Goal: Information Seeking & Learning: Learn about a topic

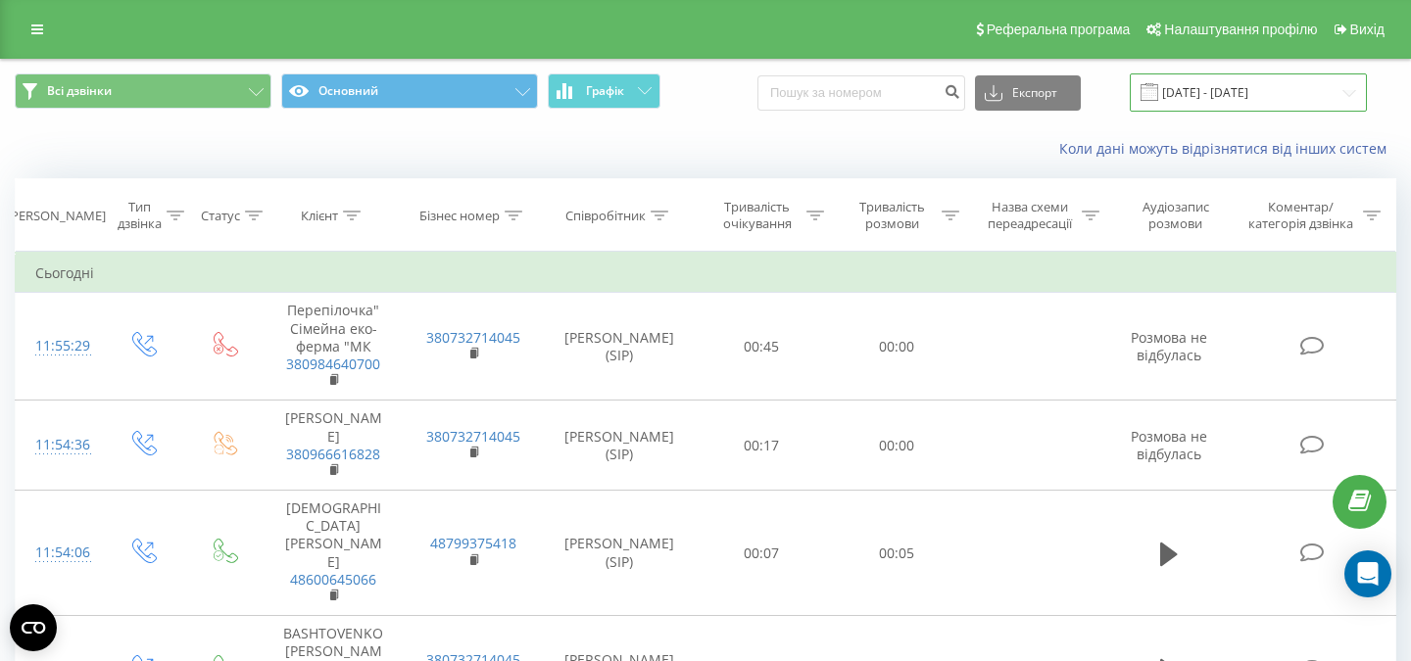
click at [1210, 95] on input "[DATE] - [DATE]" at bounding box center [1248, 92] width 237 height 38
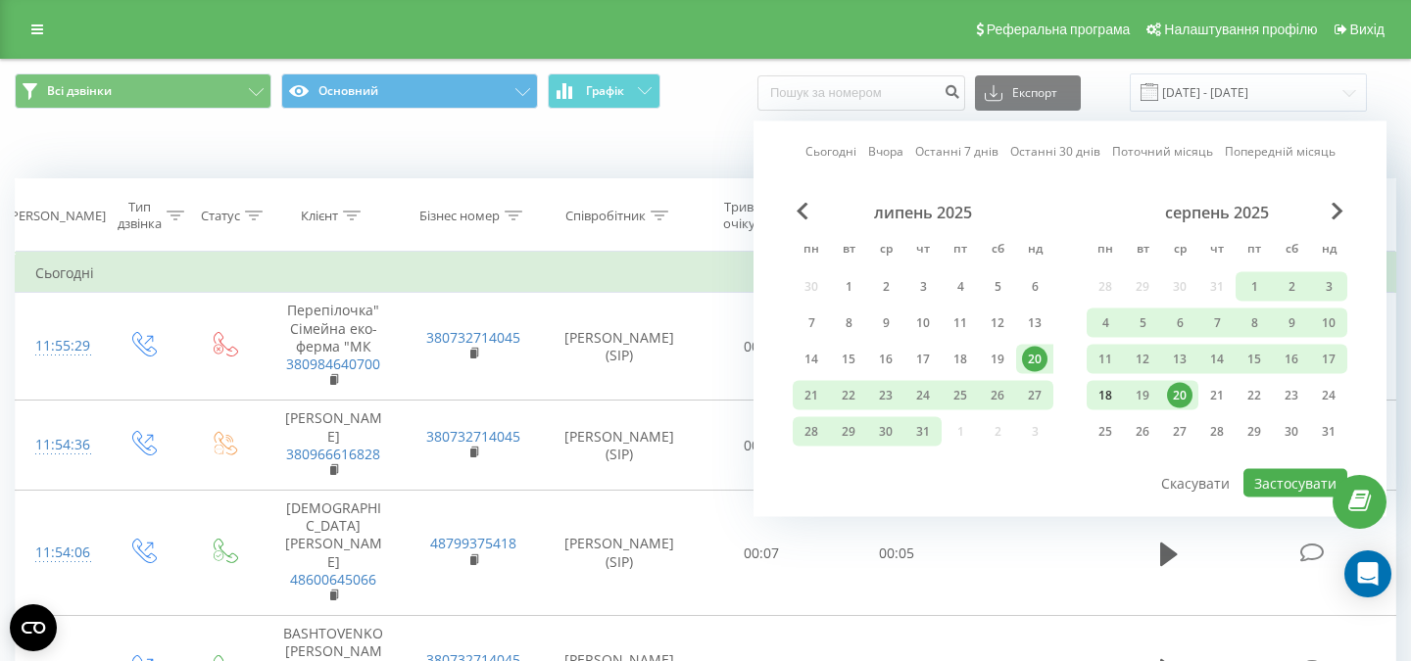
click at [1108, 385] on div "18" at bounding box center [1104, 395] width 25 height 25
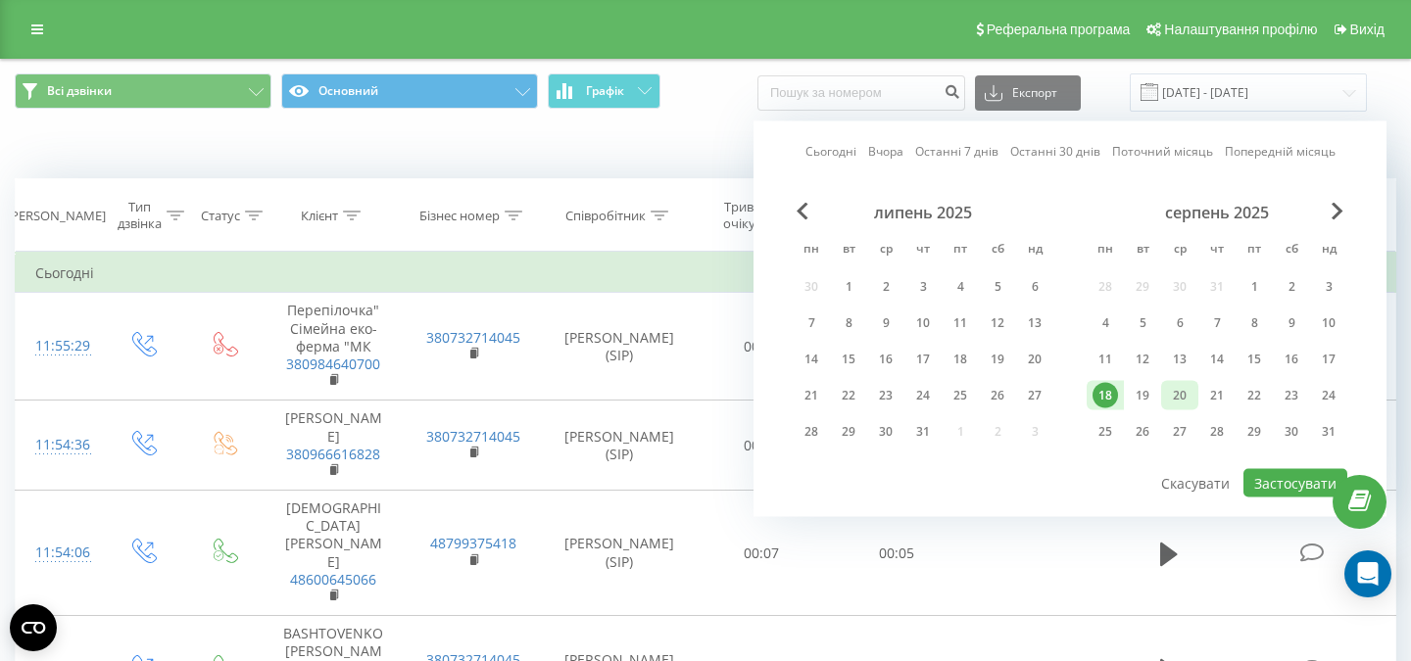
click at [1179, 391] on div "20" at bounding box center [1179, 395] width 25 height 25
click at [1276, 486] on button "Застосувати" at bounding box center [1295, 483] width 104 height 28
type input "[DATE] - [DATE]"
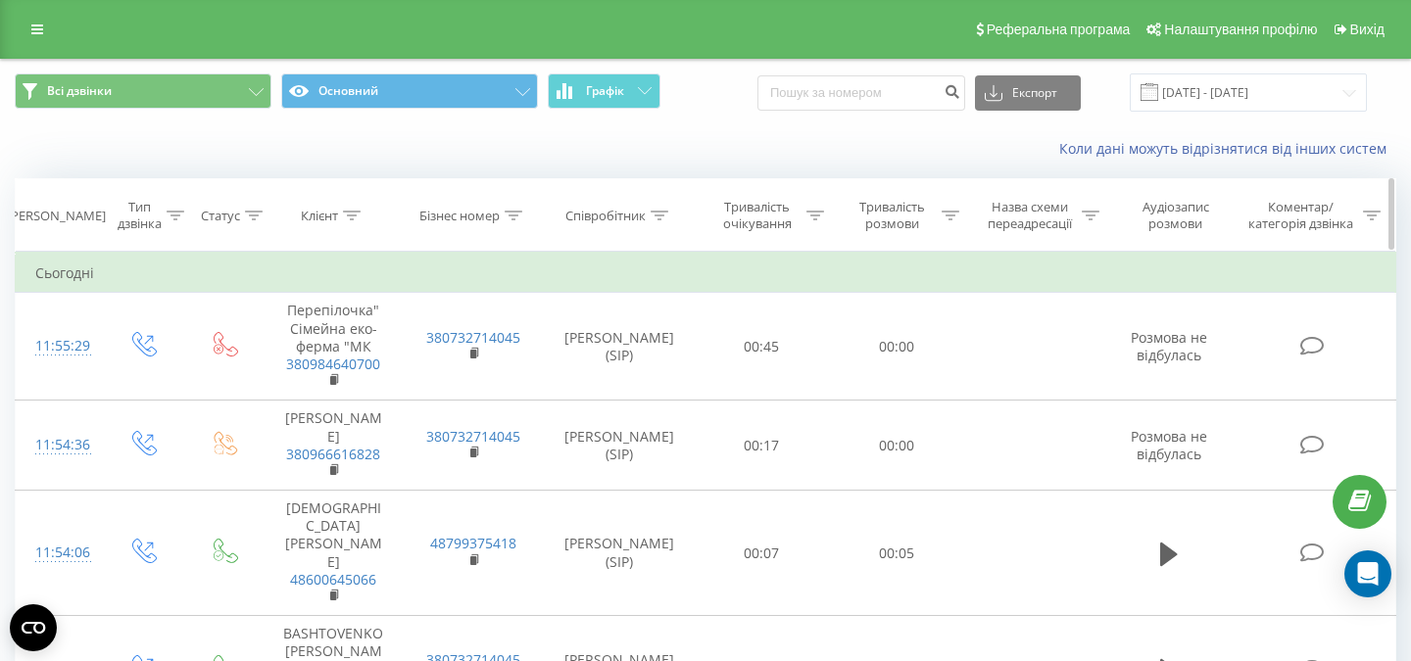
click at [944, 211] on icon at bounding box center [950, 216] width 18 height 10
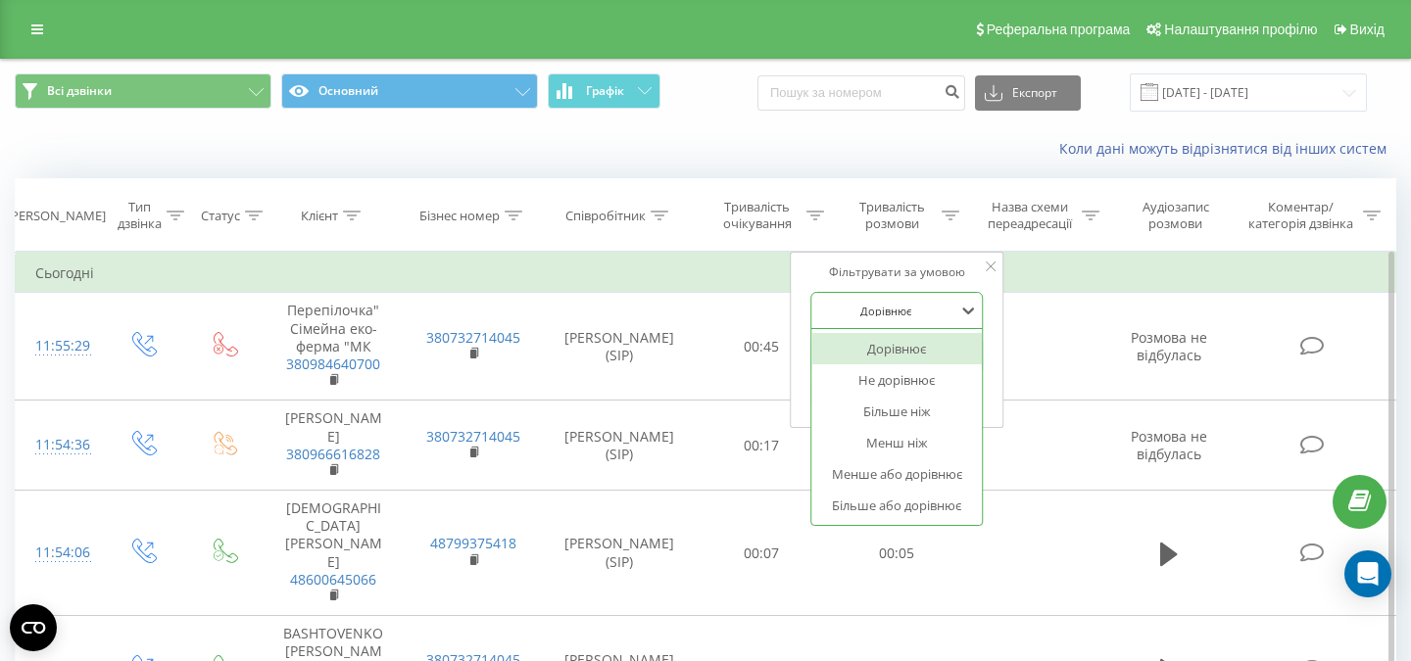
click at [895, 310] on div at bounding box center [885, 311] width 139 height 19
click at [917, 412] on div "Більше ніж" at bounding box center [896, 411] width 170 height 31
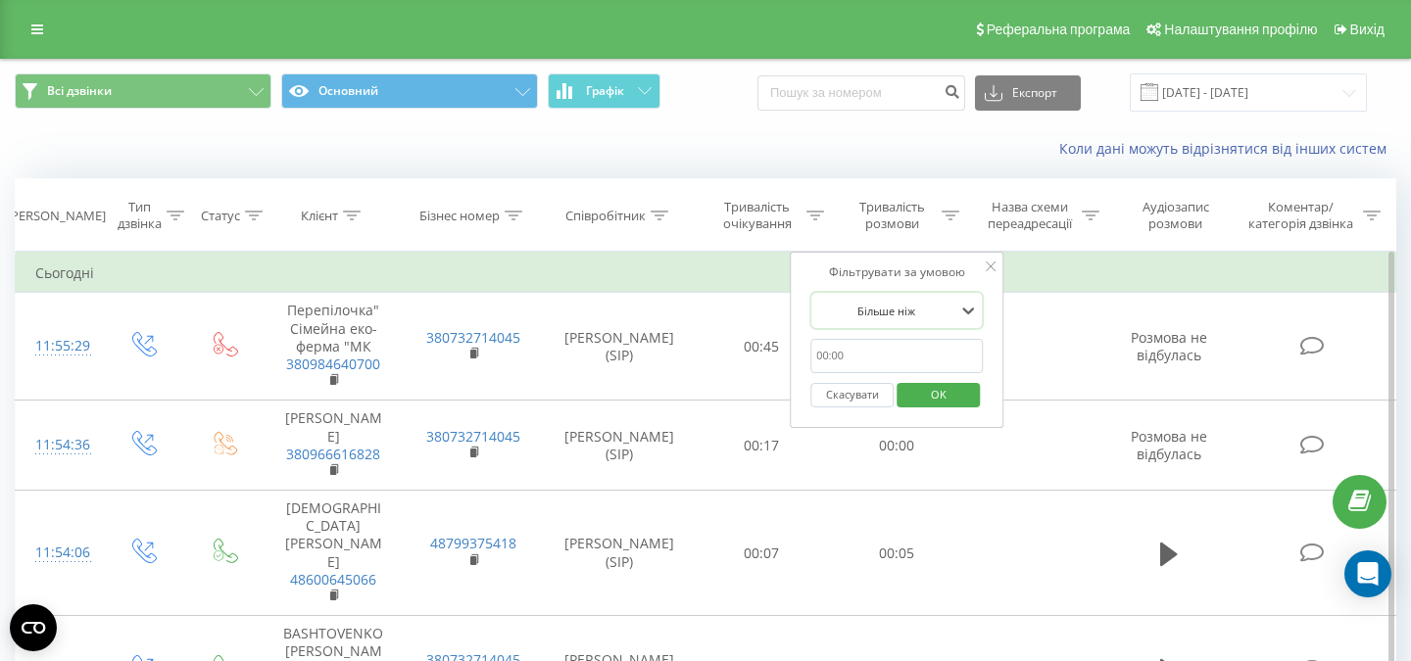
click at [827, 357] on input "text" at bounding box center [896, 356] width 172 height 34
click at [838, 357] on input "text" at bounding box center [896, 356] width 172 height 34
click at [861, 340] on input "text" at bounding box center [896, 356] width 172 height 34
type input "00:20"
click at [931, 396] on span "OK" at bounding box center [938, 394] width 55 height 30
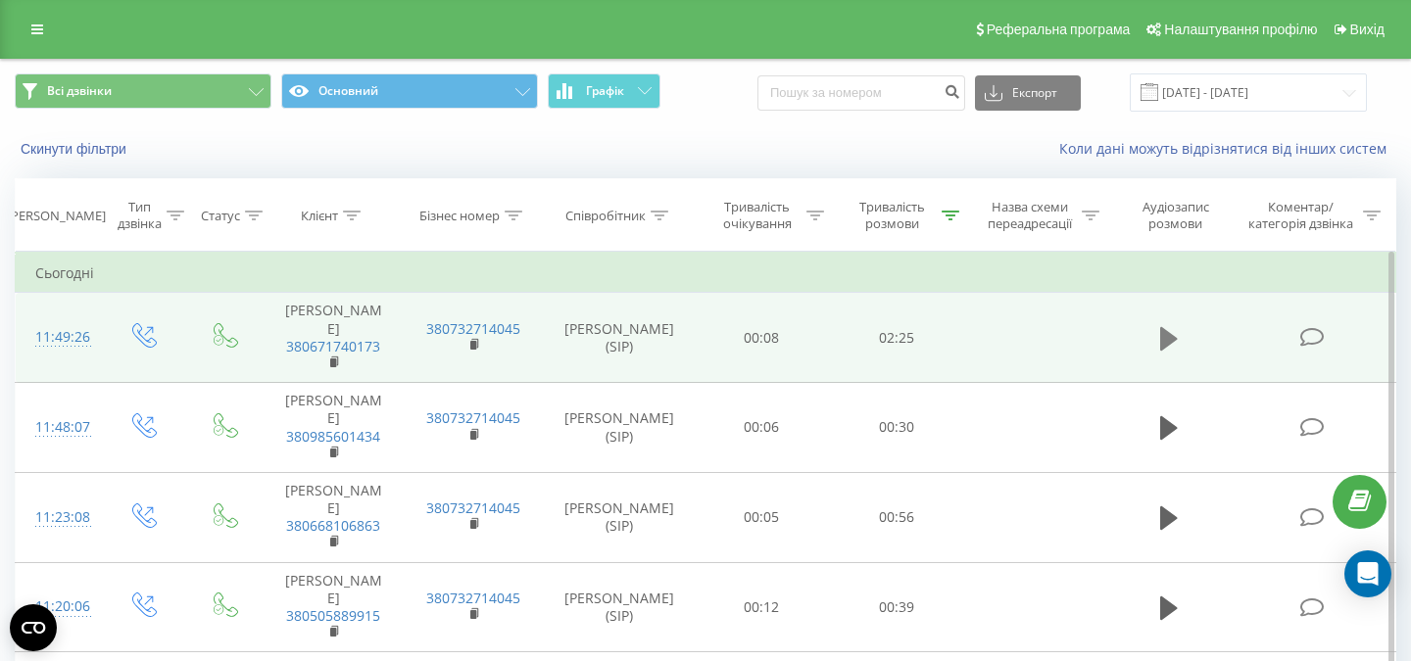
click at [1179, 334] on button at bounding box center [1168, 338] width 29 height 29
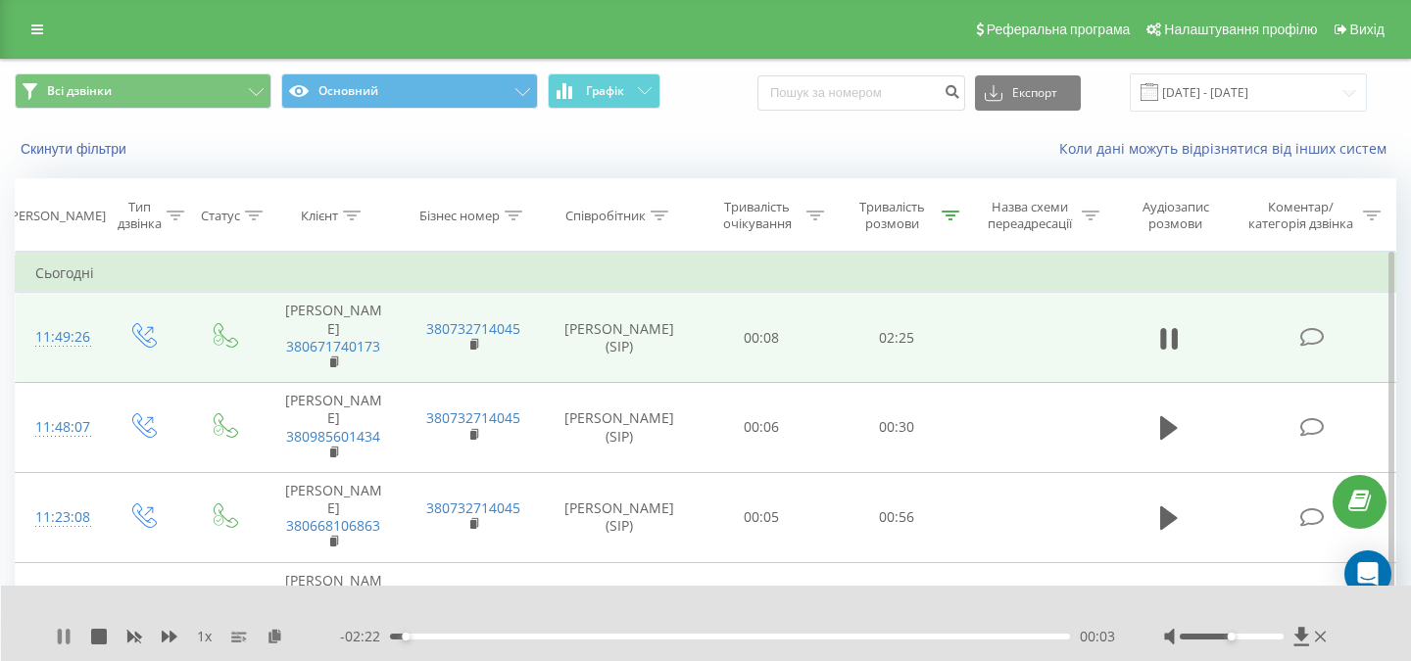
click at [69, 644] on div "1 x" at bounding box center [198, 637] width 284 height 20
click at [69, 644] on icon at bounding box center [64, 637] width 16 height 16
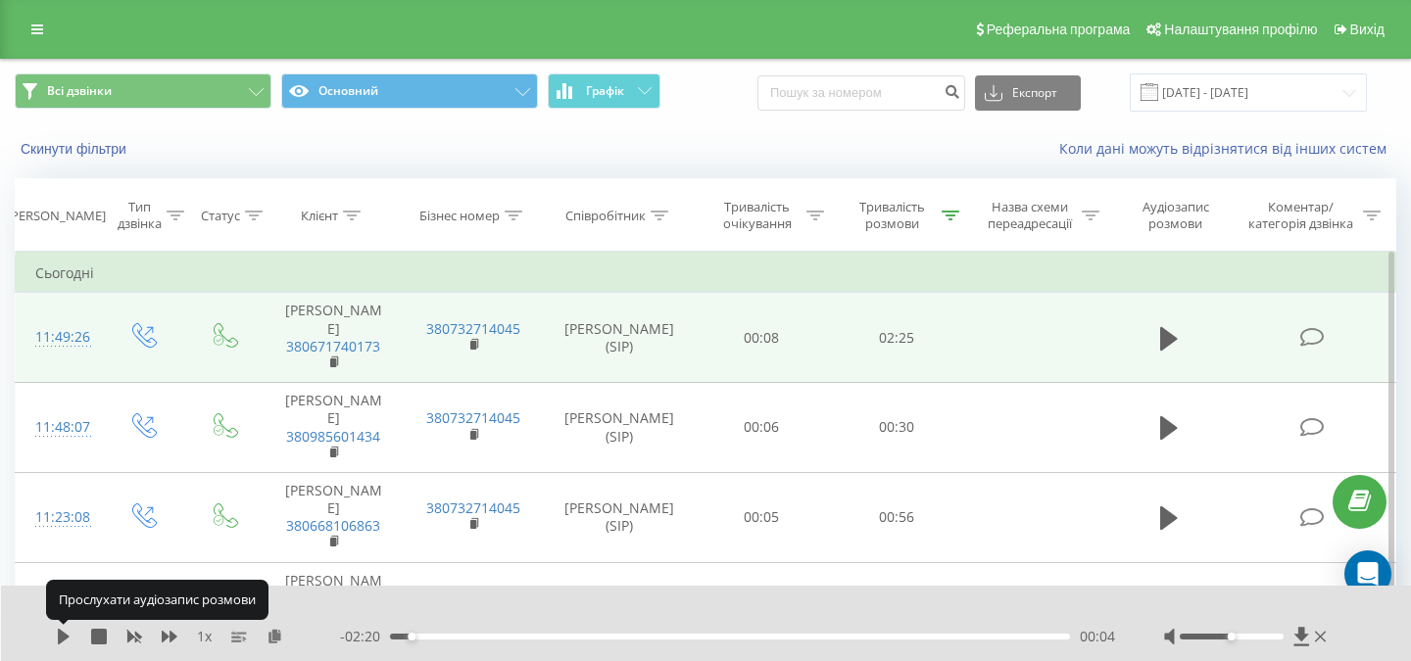
click at [69, 644] on icon at bounding box center [64, 637] width 16 height 16
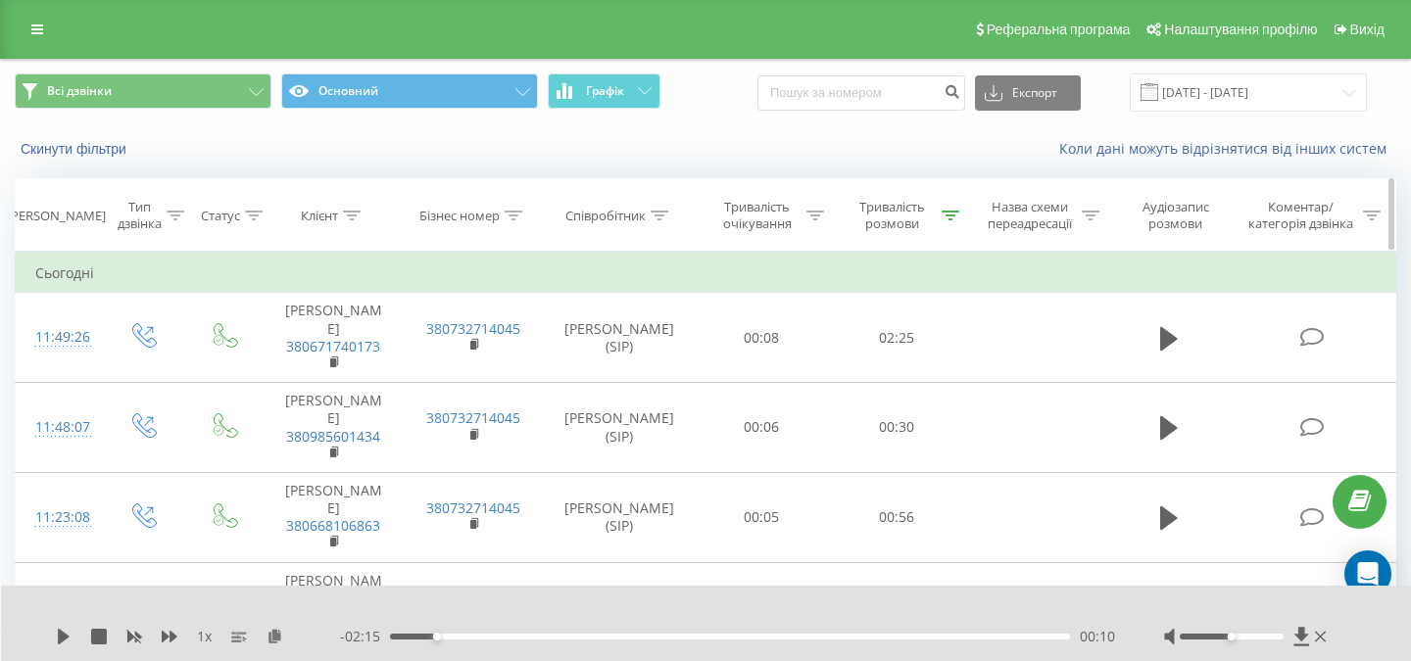
click at [662, 217] on icon at bounding box center [660, 216] width 18 height 10
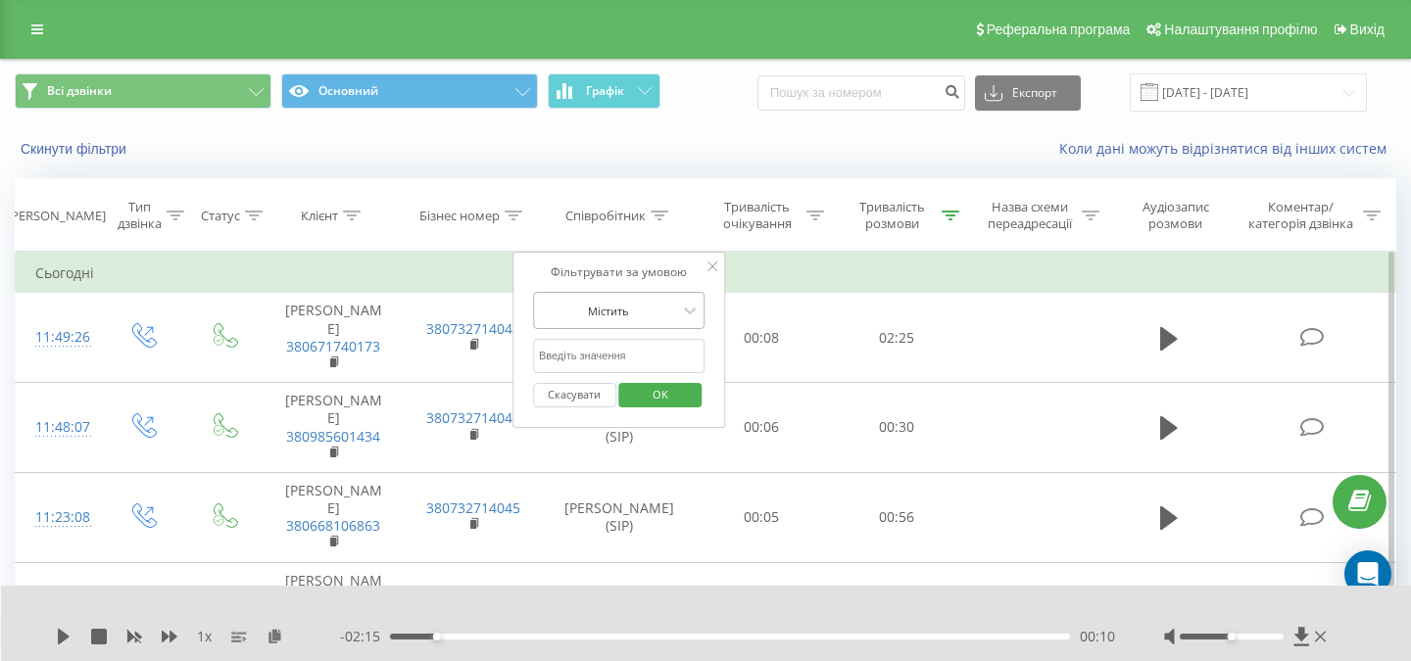
click at [641, 308] on div at bounding box center [608, 311] width 139 height 19
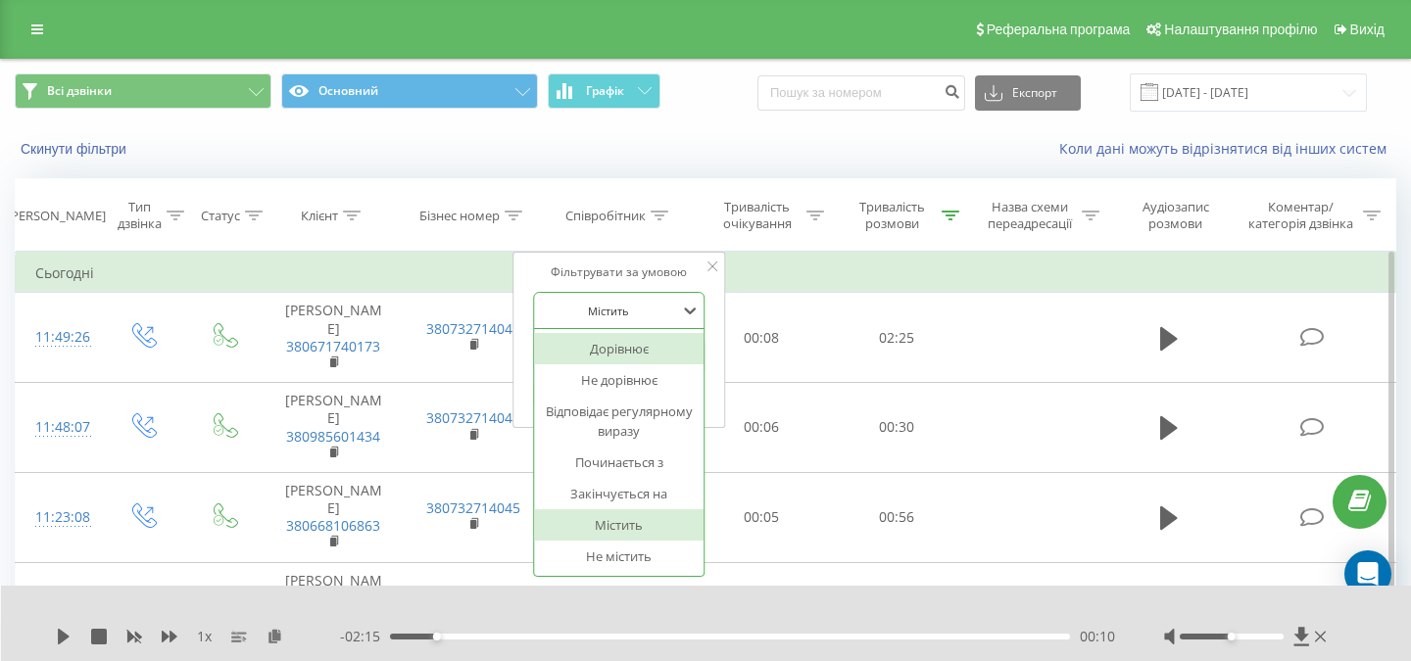
click at [625, 356] on div "Дорівнює" at bounding box center [619, 348] width 170 height 31
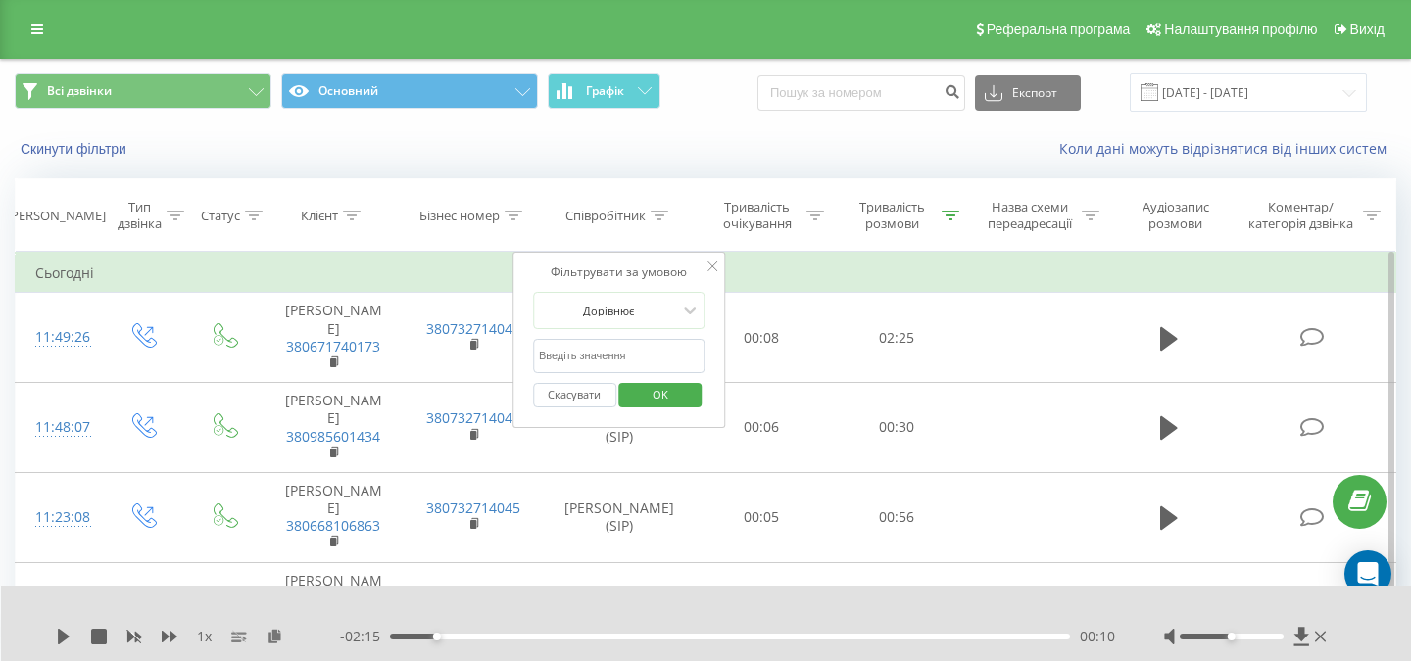
click at [622, 357] on input "text" at bounding box center [619, 356] width 172 height 34
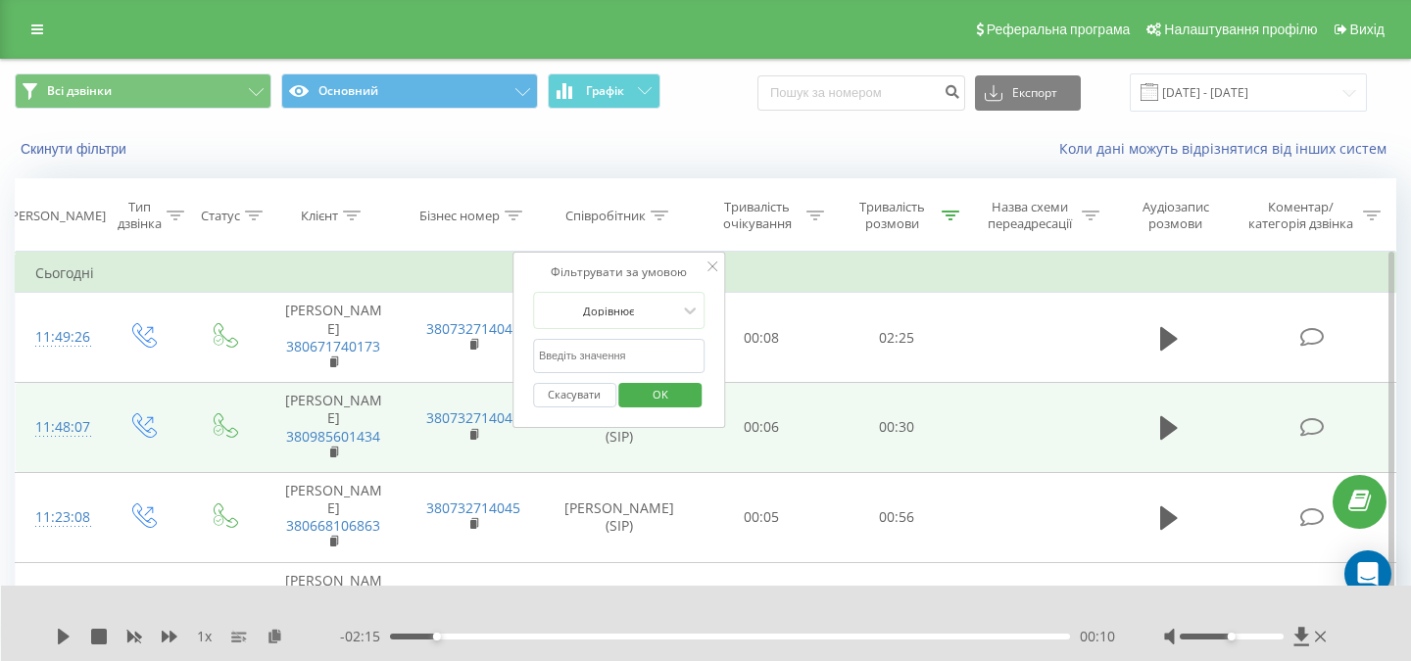
click at [577, 454] on td "[PERSON_NAME] (SIP)" at bounding box center [619, 428] width 151 height 90
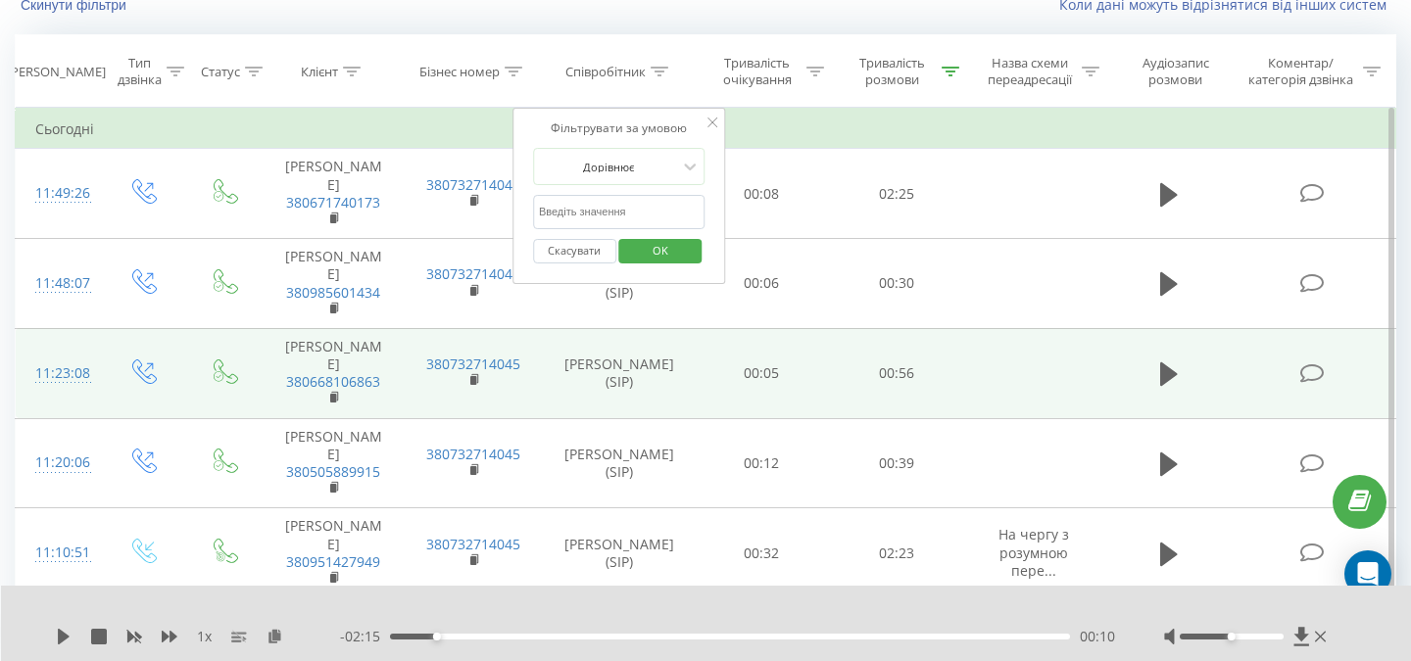
scroll to position [157, 0]
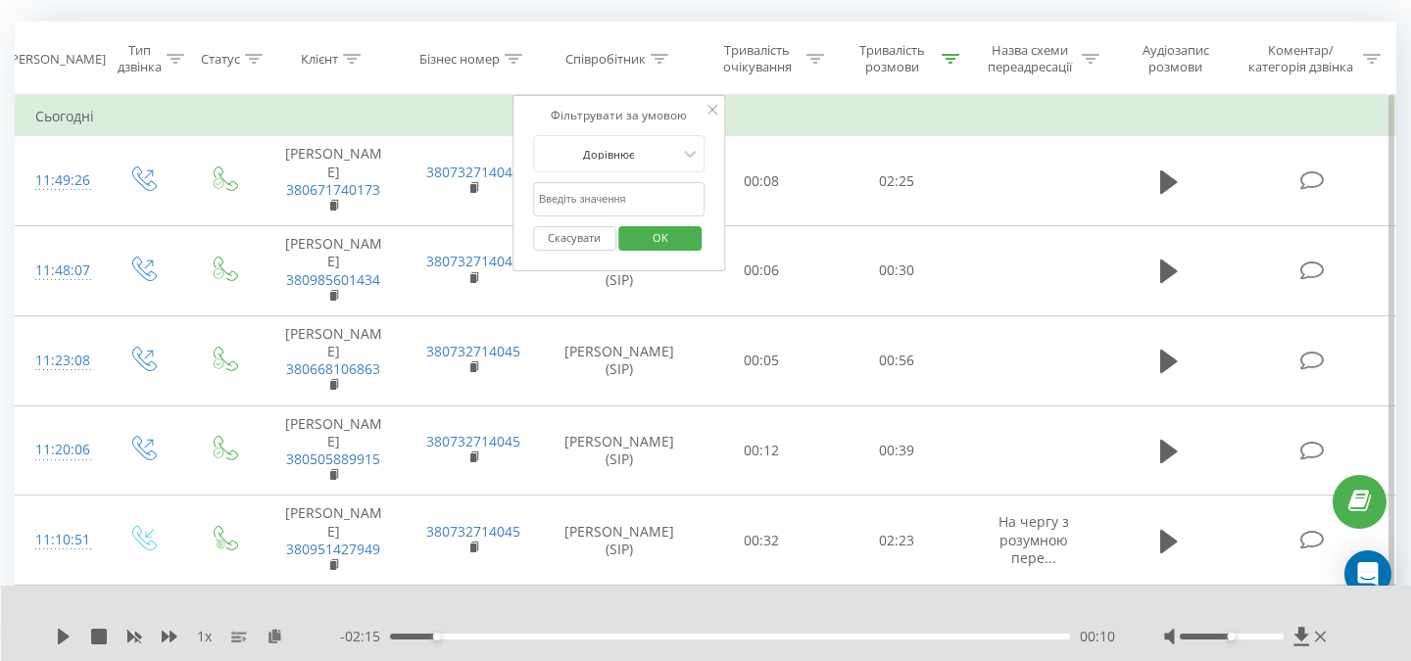
click at [711, 114] on icon at bounding box center [712, 110] width 10 height 10
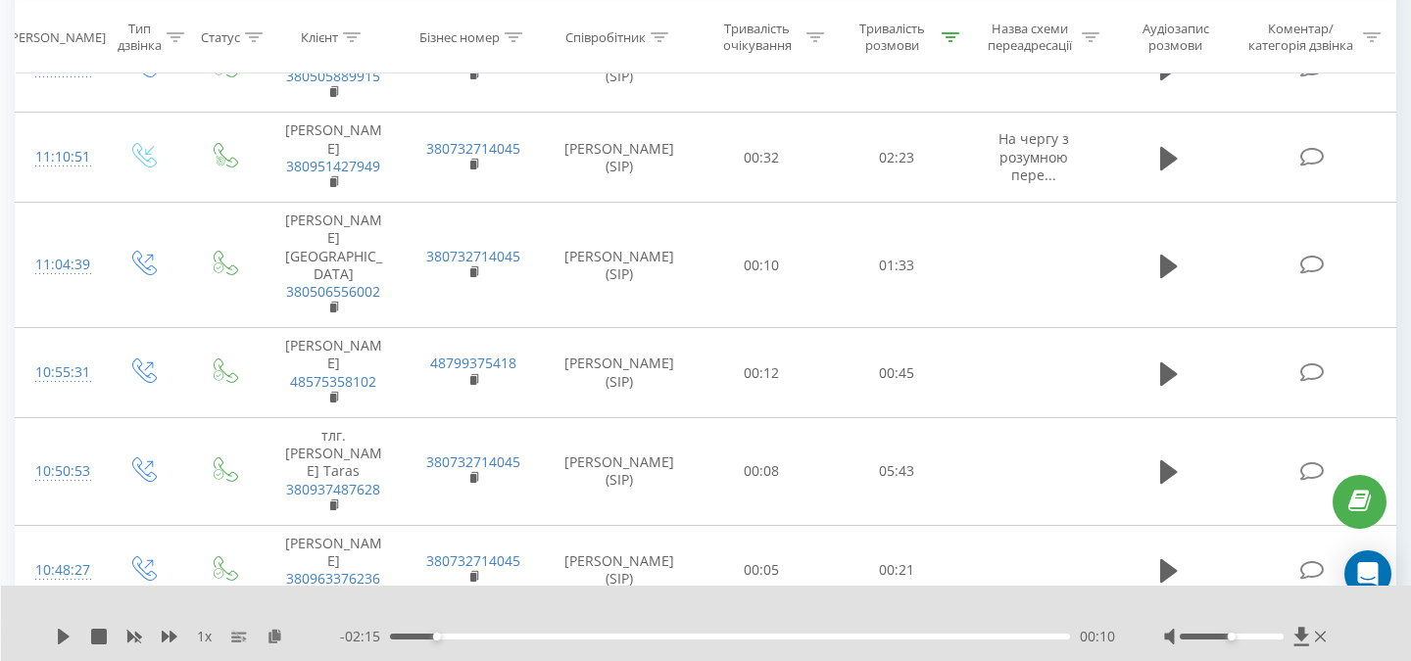
scroll to position [523, 0]
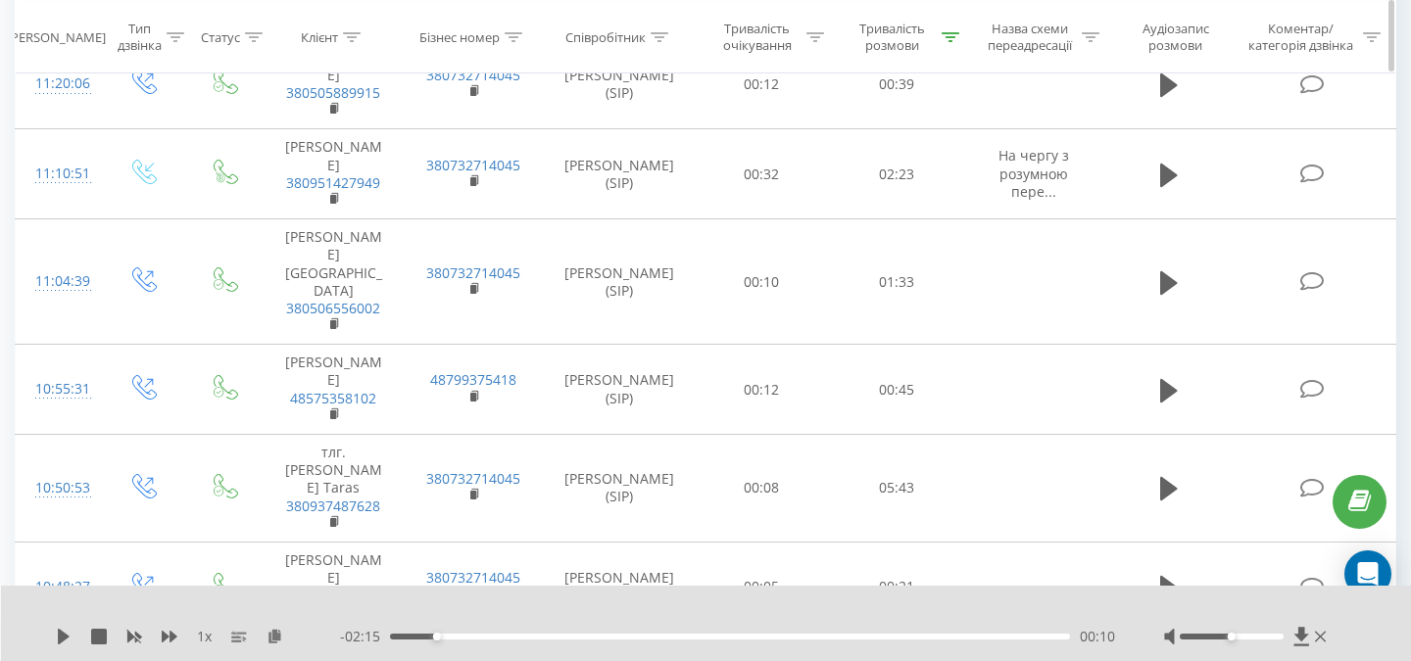
click at [658, 43] on div at bounding box center [660, 36] width 18 height 17
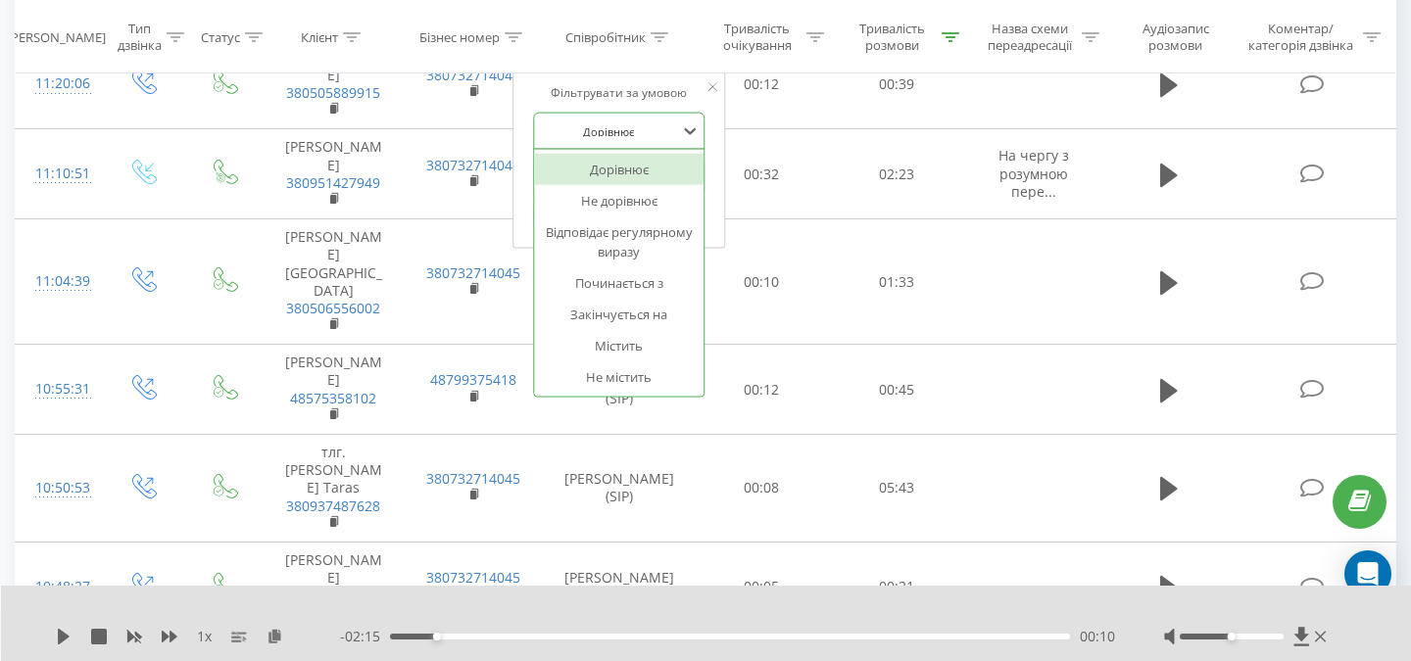
click at [630, 137] on div at bounding box center [608, 130] width 139 height 19
click at [615, 345] on div "Містить" at bounding box center [619, 345] width 170 height 31
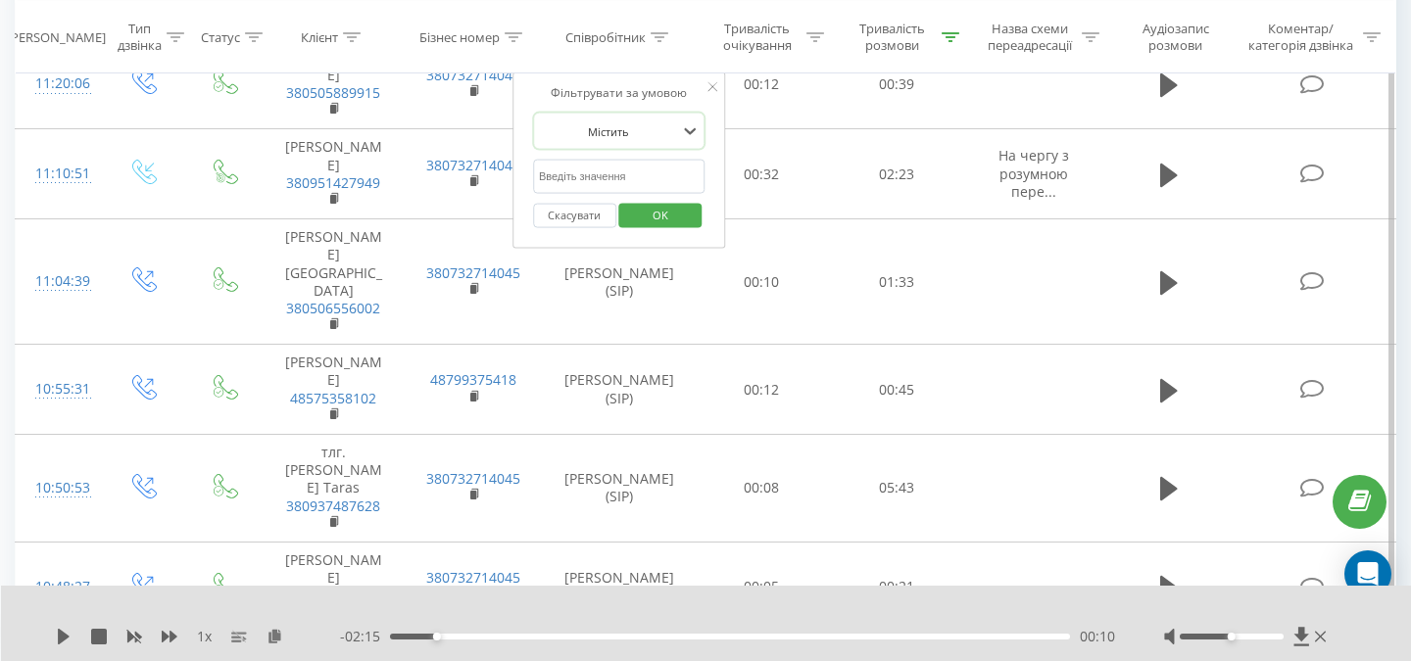
click at [628, 183] on input "text" at bounding box center [619, 177] width 172 height 34
paste input "[PERSON_NAME]"
type input "[PERSON_NAME]"
click at [665, 220] on span "OK" at bounding box center [660, 214] width 55 height 30
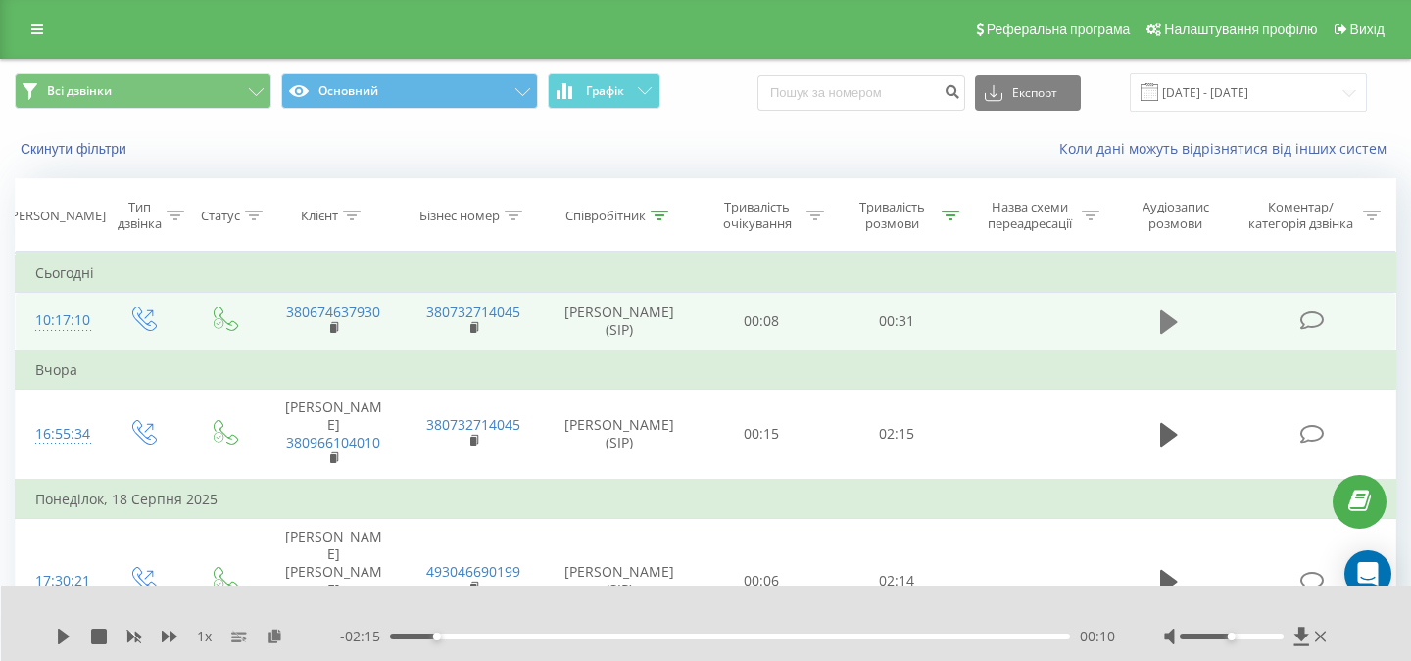
click at [1173, 321] on icon at bounding box center [1169, 323] width 18 height 24
click at [1173, 321] on icon at bounding box center [1175, 323] width 6 height 22
click at [1167, 322] on icon at bounding box center [1169, 323] width 18 height 24
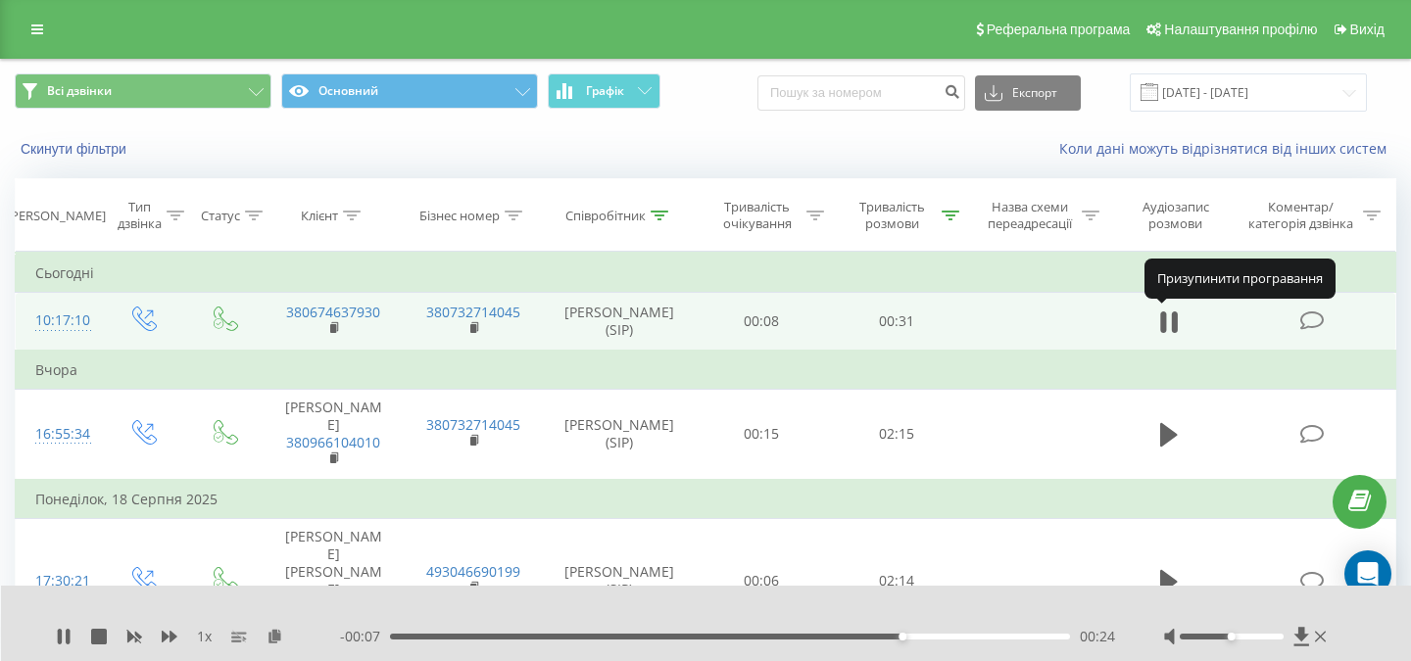
click at [1167, 322] on icon at bounding box center [1169, 322] width 18 height 27
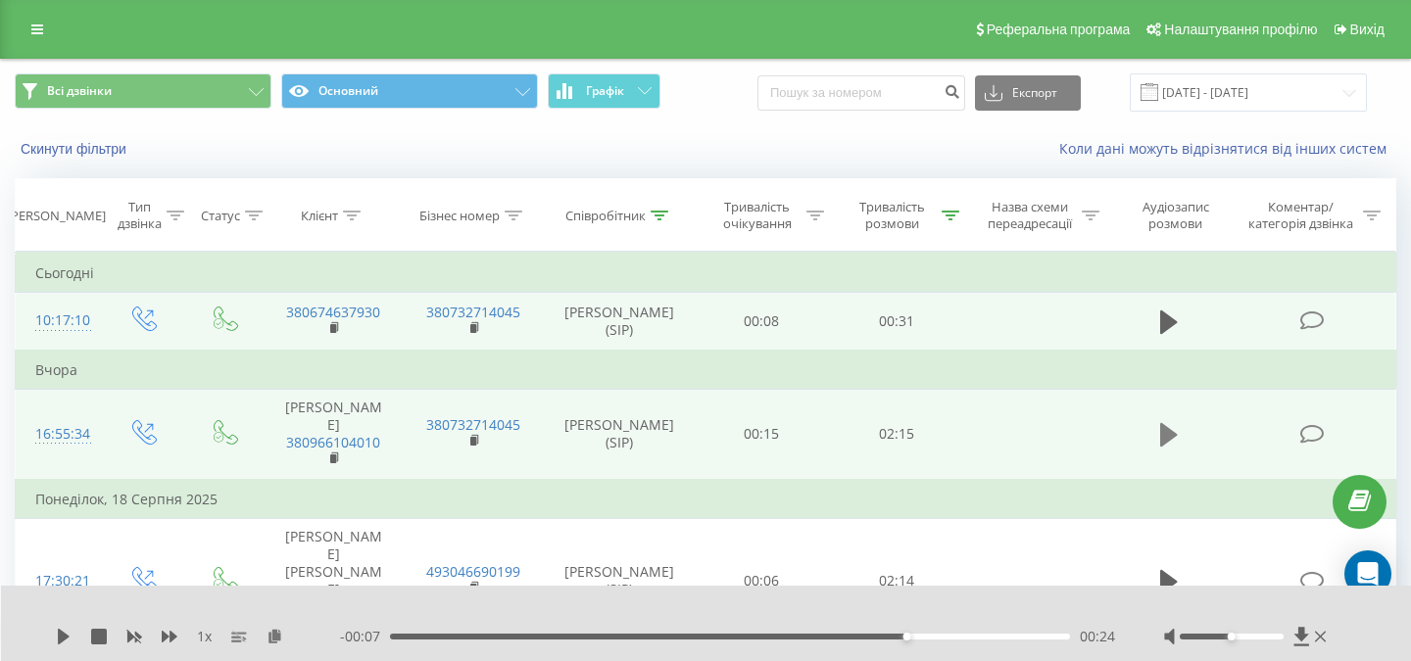
click at [1168, 435] on icon at bounding box center [1169, 435] width 18 height 24
click at [1167, 434] on icon at bounding box center [1169, 434] width 18 height 27
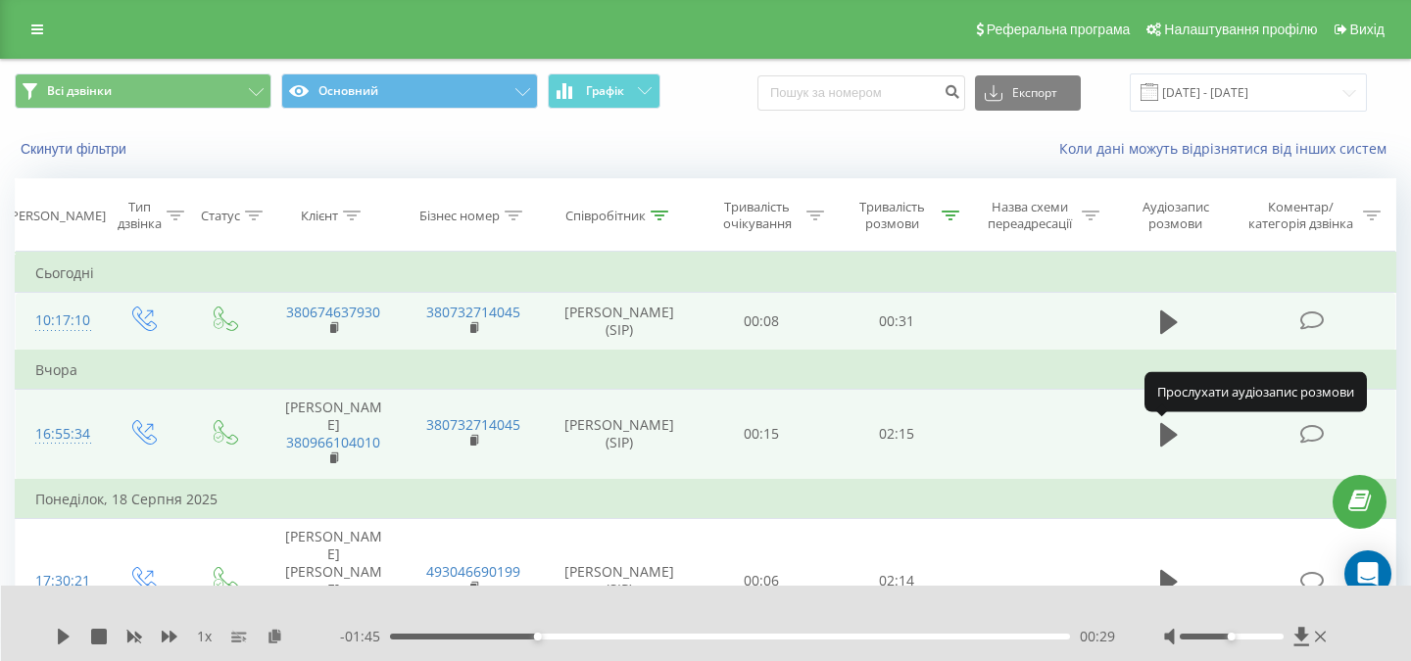
click at [1167, 434] on icon at bounding box center [1169, 435] width 18 height 24
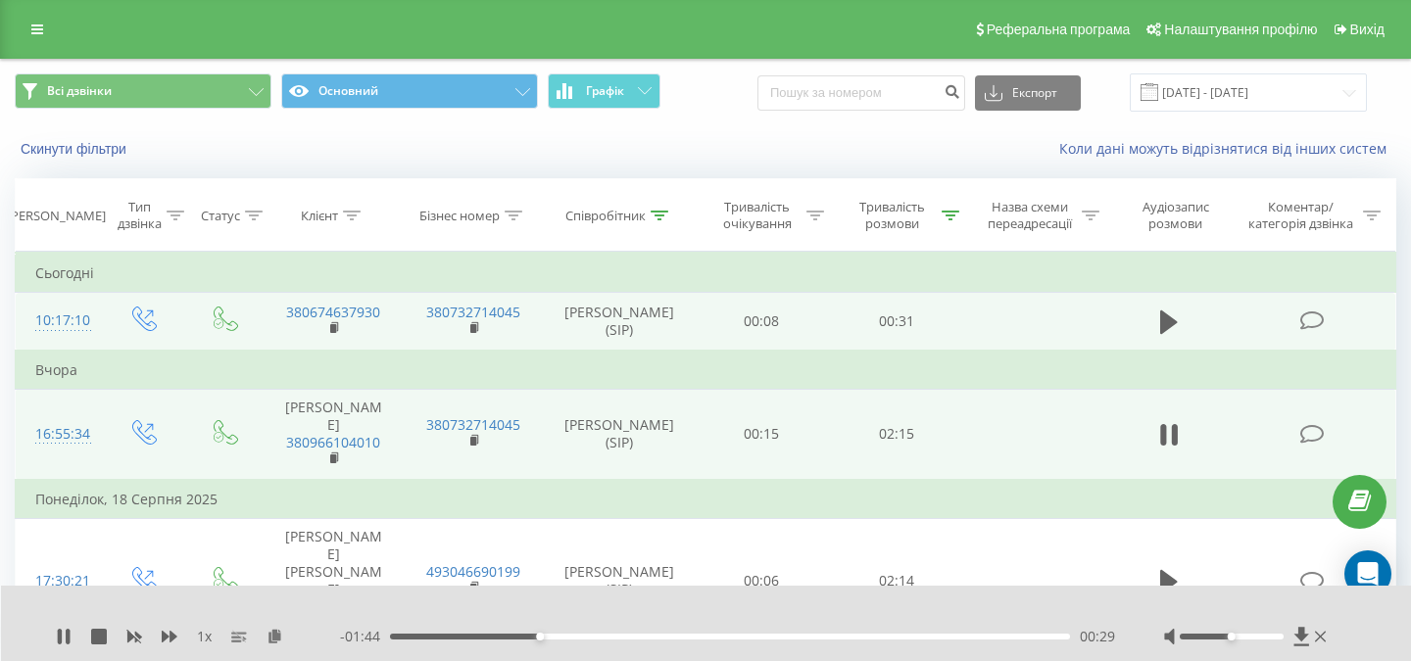
click at [1167, 434] on icon at bounding box center [1169, 434] width 18 height 27
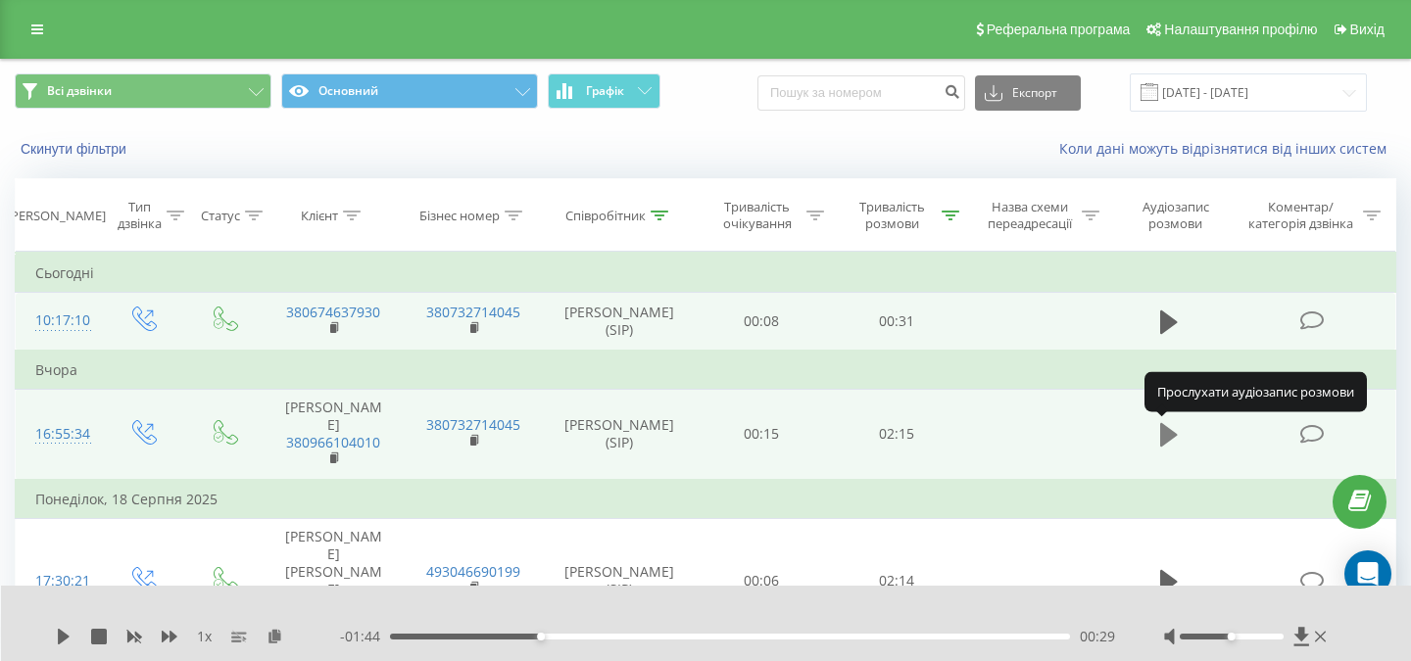
click at [1167, 434] on icon at bounding box center [1169, 435] width 18 height 24
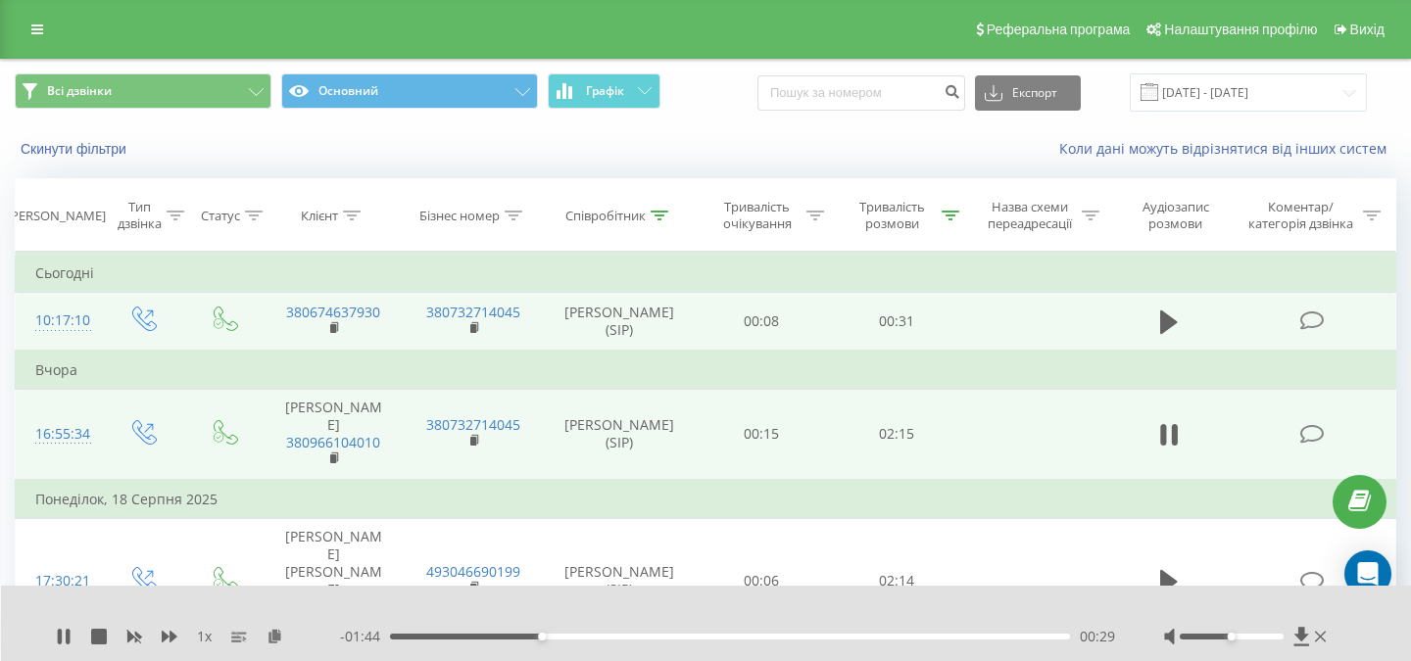
click at [1167, 434] on icon at bounding box center [1169, 434] width 18 height 27
click at [67, 637] on icon at bounding box center [64, 637] width 12 height 16
click at [334, 457] on rect at bounding box center [333, 459] width 6 height 9
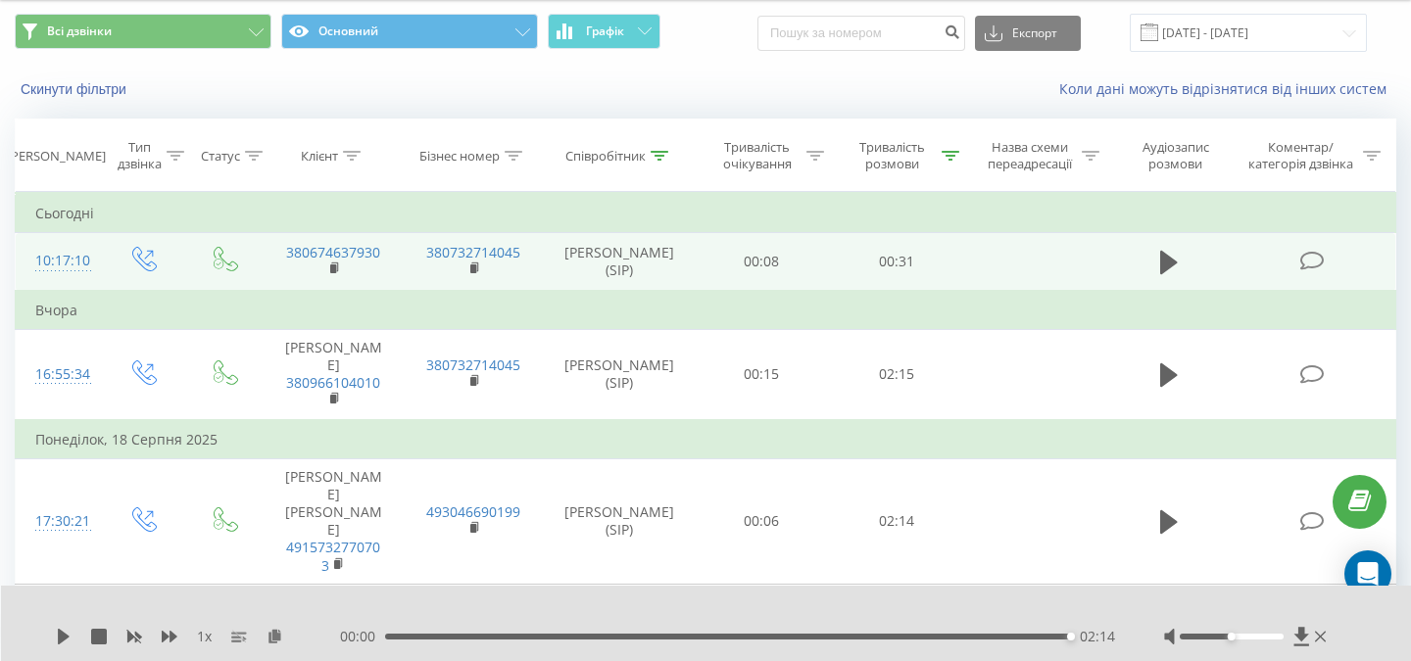
scroll to position [102, 0]
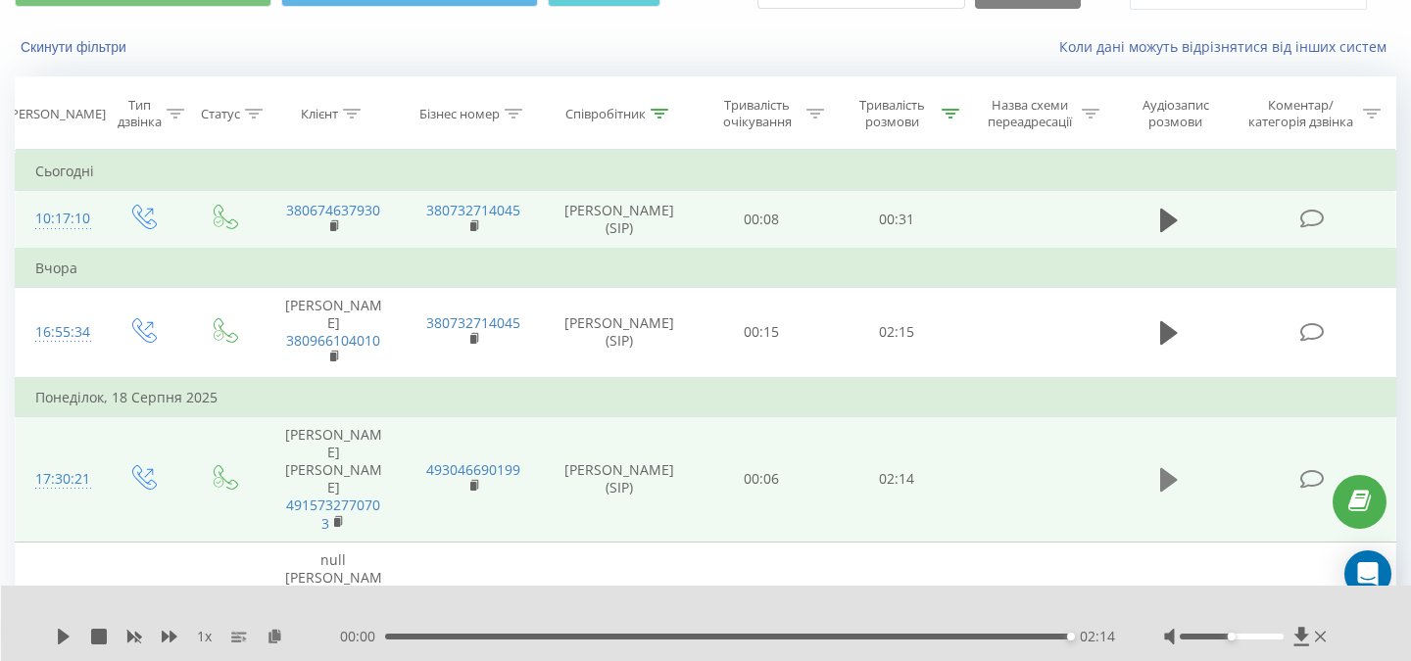
click at [1175, 468] on icon at bounding box center [1169, 480] width 18 height 24
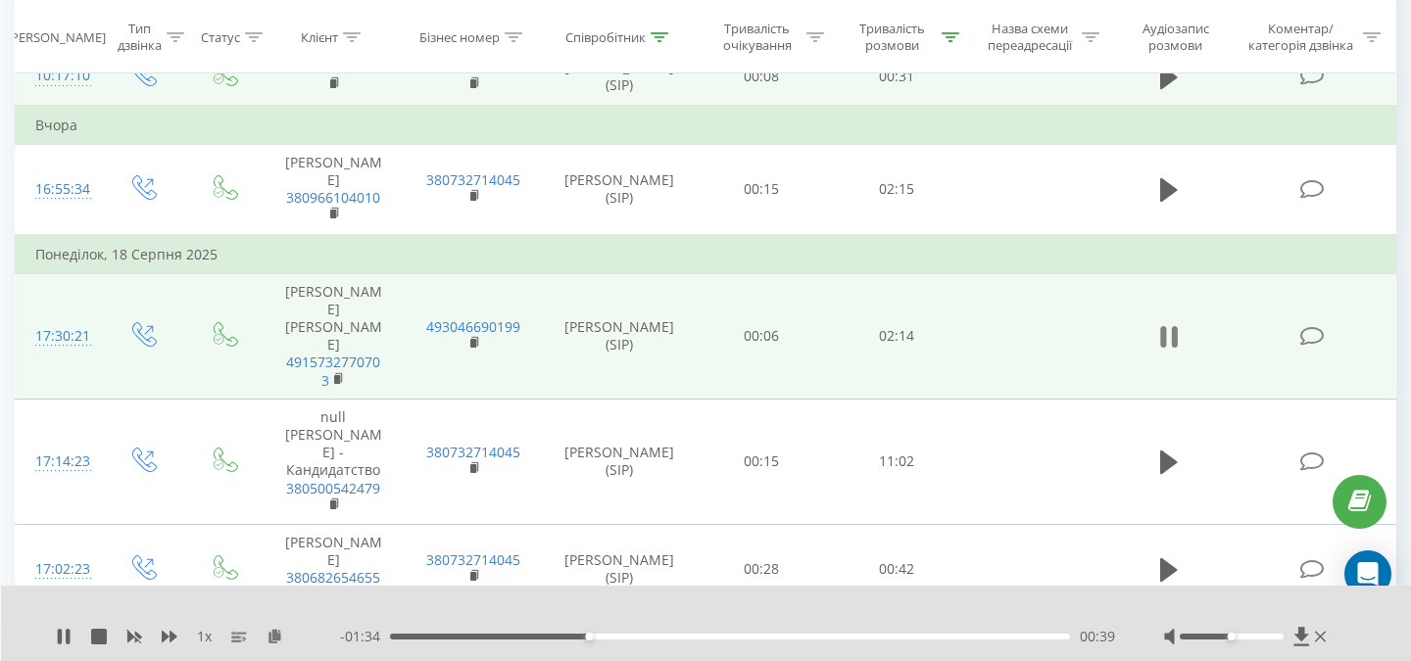
scroll to position [233, 0]
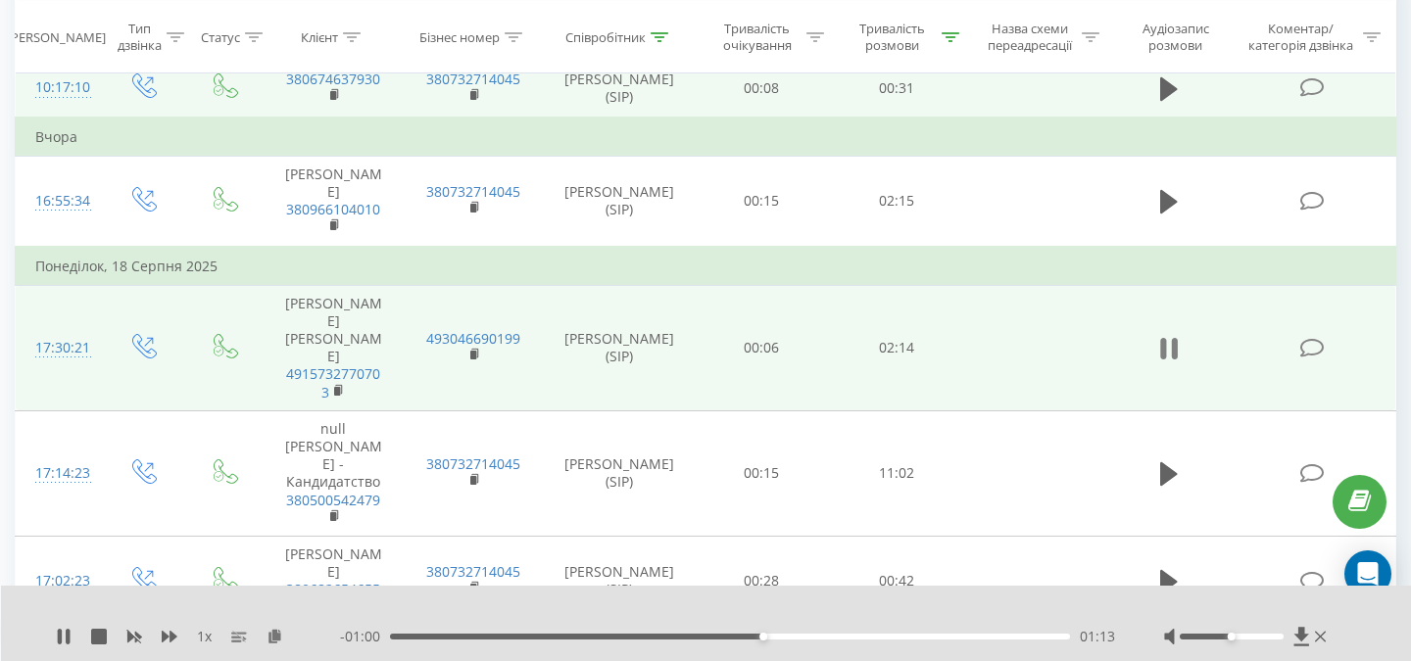
click at [1172, 338] on icon at bounding box center [1175, 349] width 6 height 22
click at [340, 384] on icon at bounding box center [339, 391] width 11 height 14
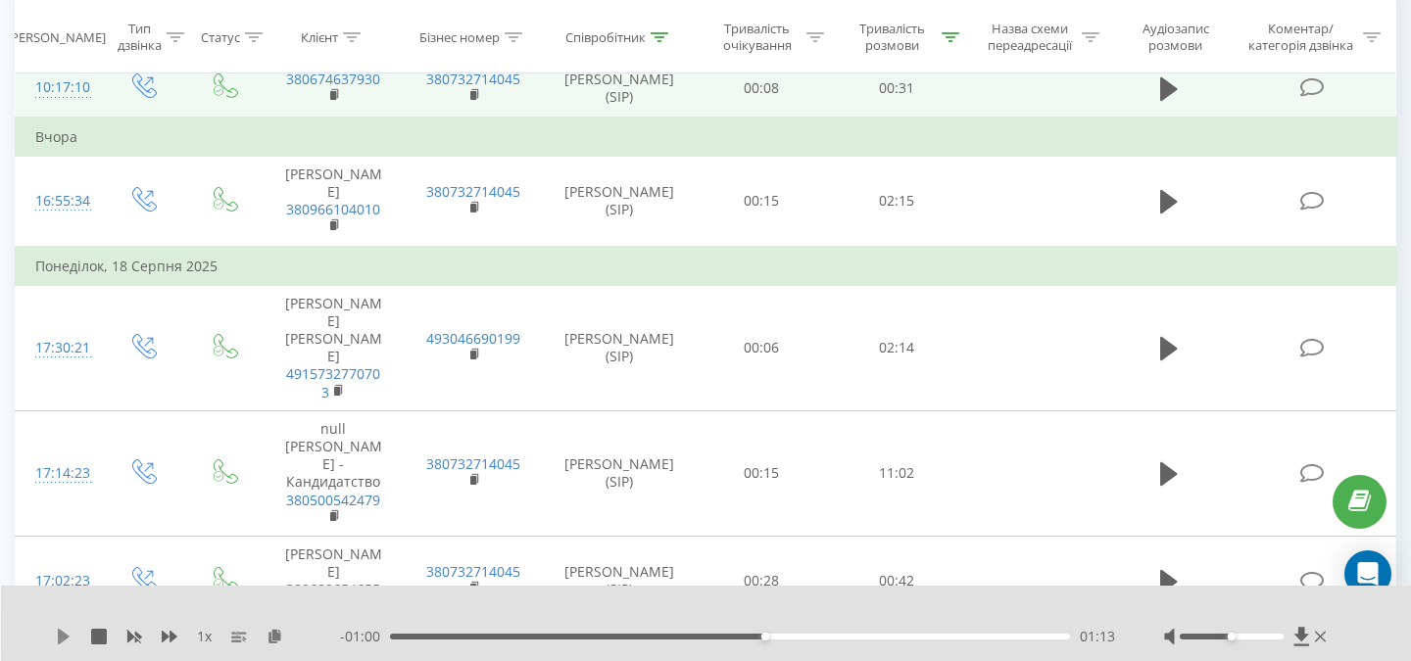
click at [65, 639] on icon at bounding box center [64, 637] width 12 height 16
click at [1170, 335] on icon at bounding box center [1169, 348] width 18 height 27
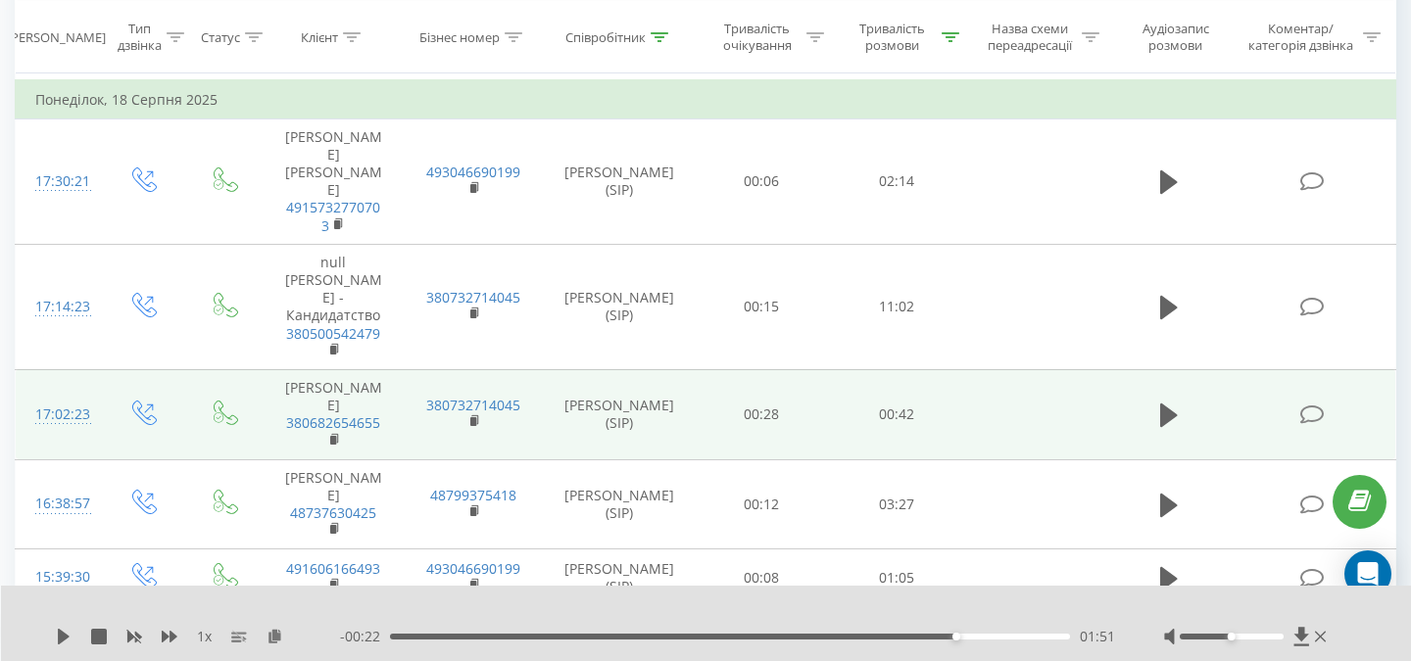
scroll to position [402, 0]
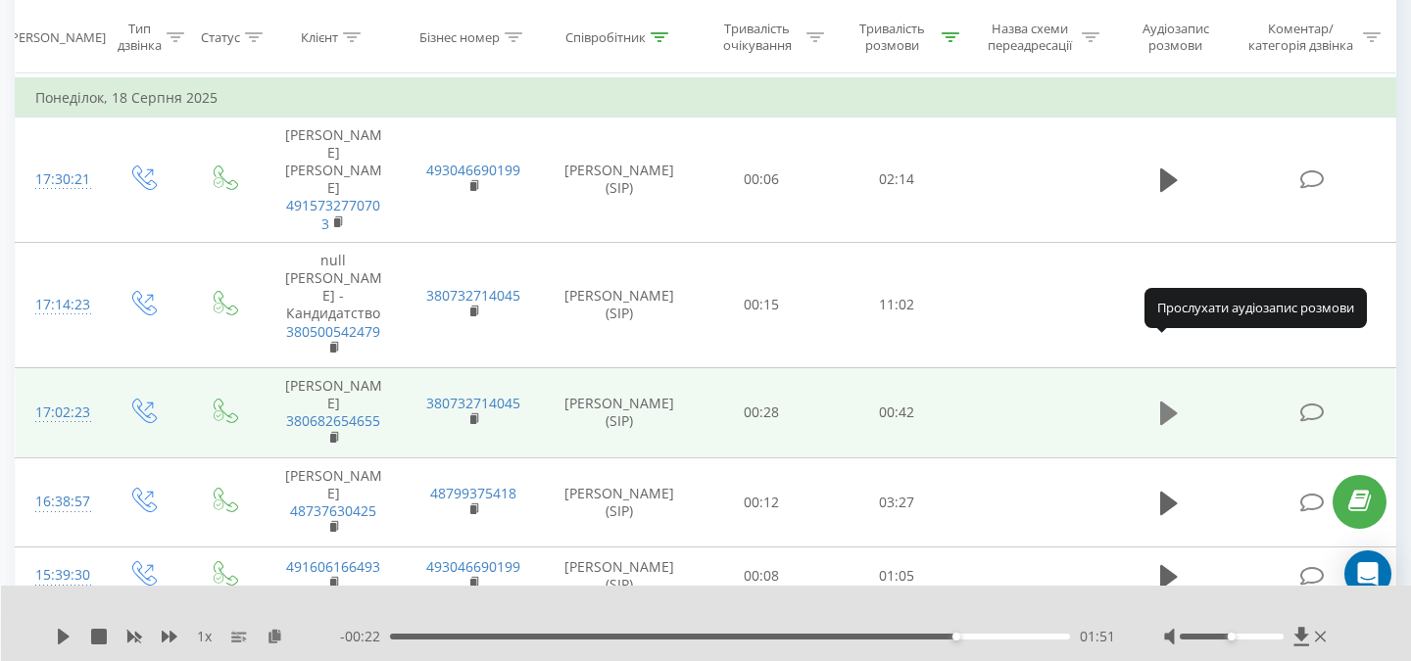
click at [1172, 400] on icon at bounding box center [1169, 413] width 18 height 27
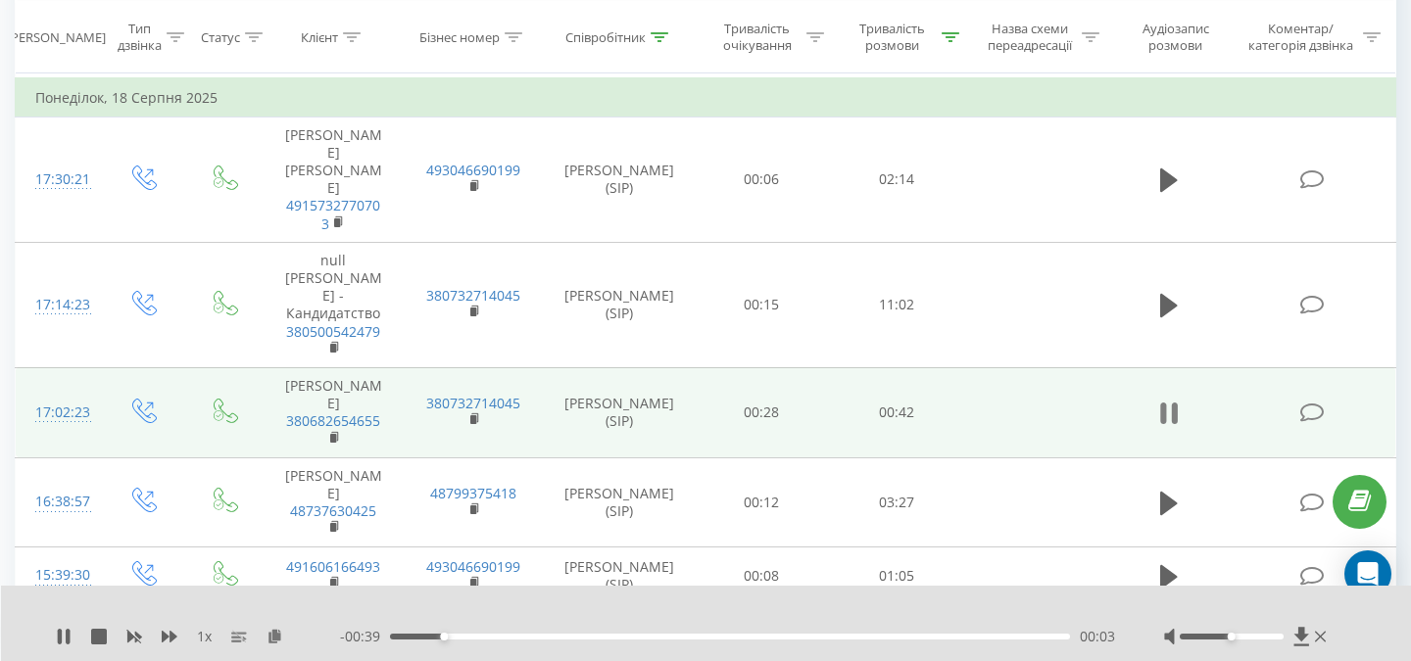
click at [1162, 403] on icon at bounding box center [1163, 414] width 6 height 22
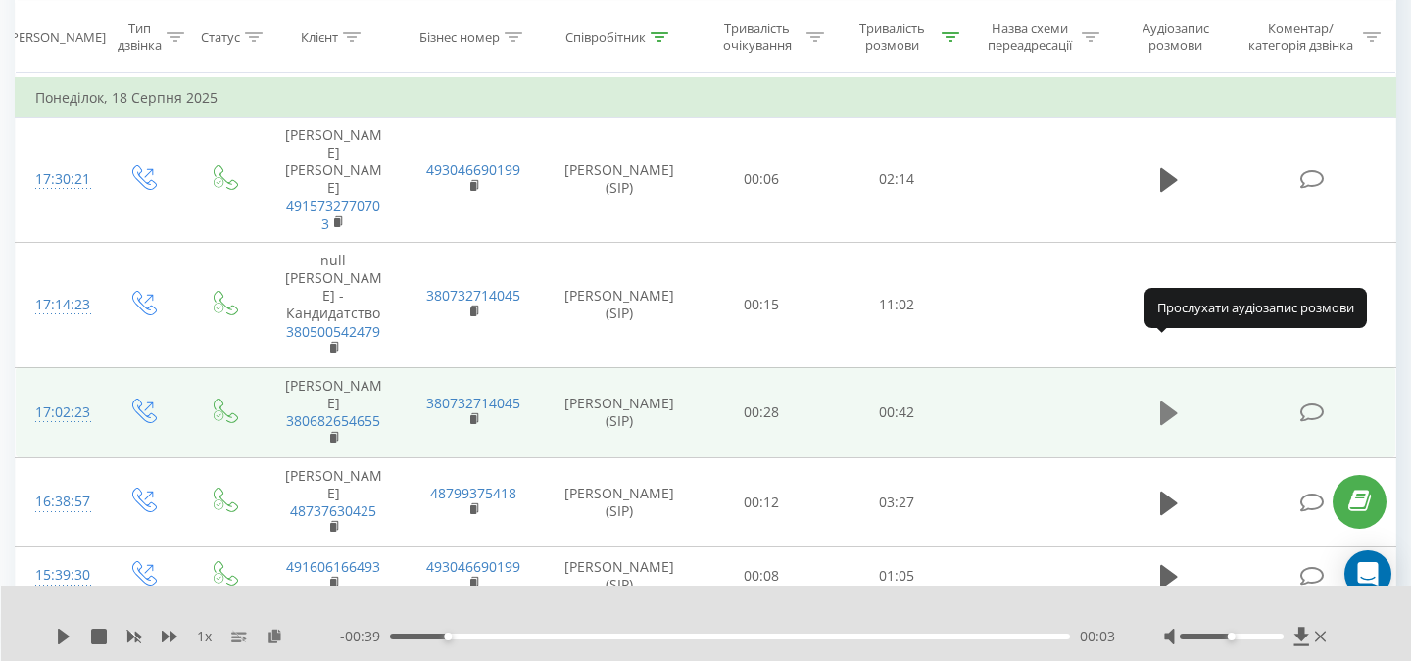
click at [1162, 402] on icon at bounding box center [1169, 414] width 18 height 24
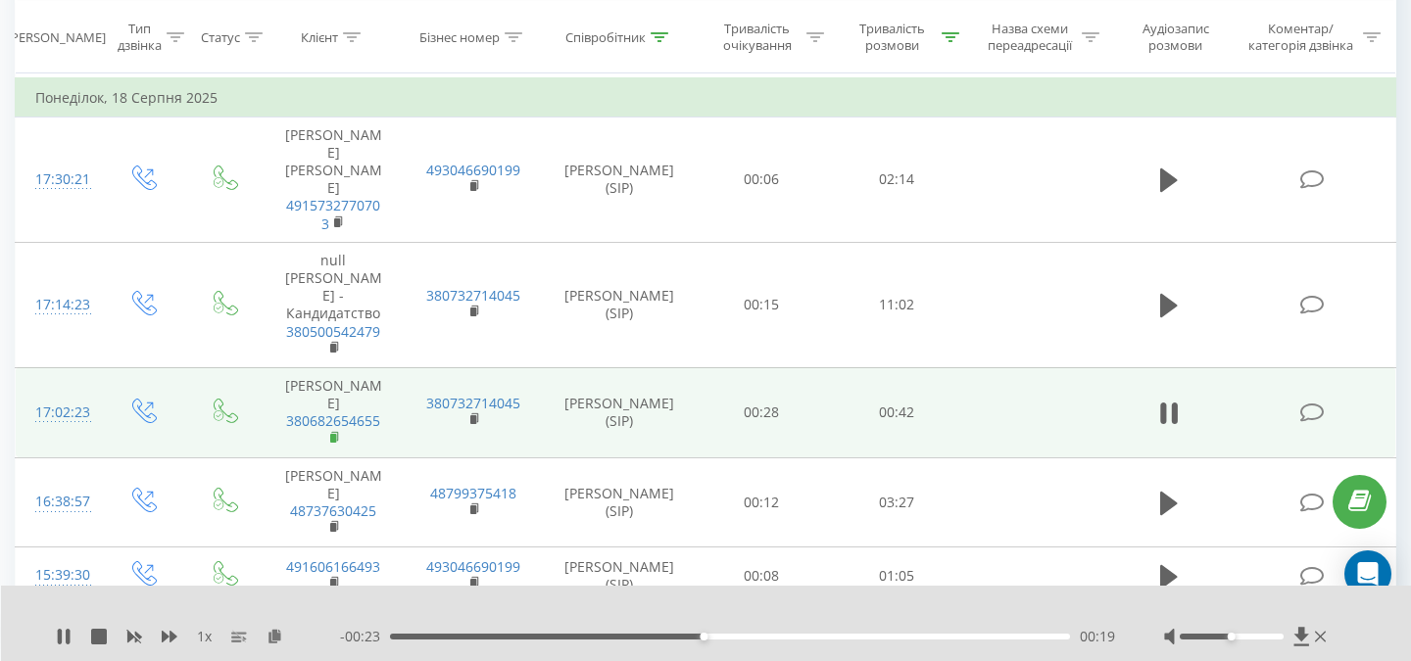
click at [333, 433] on rect at bounding box center [333, 437] width 6 height 9
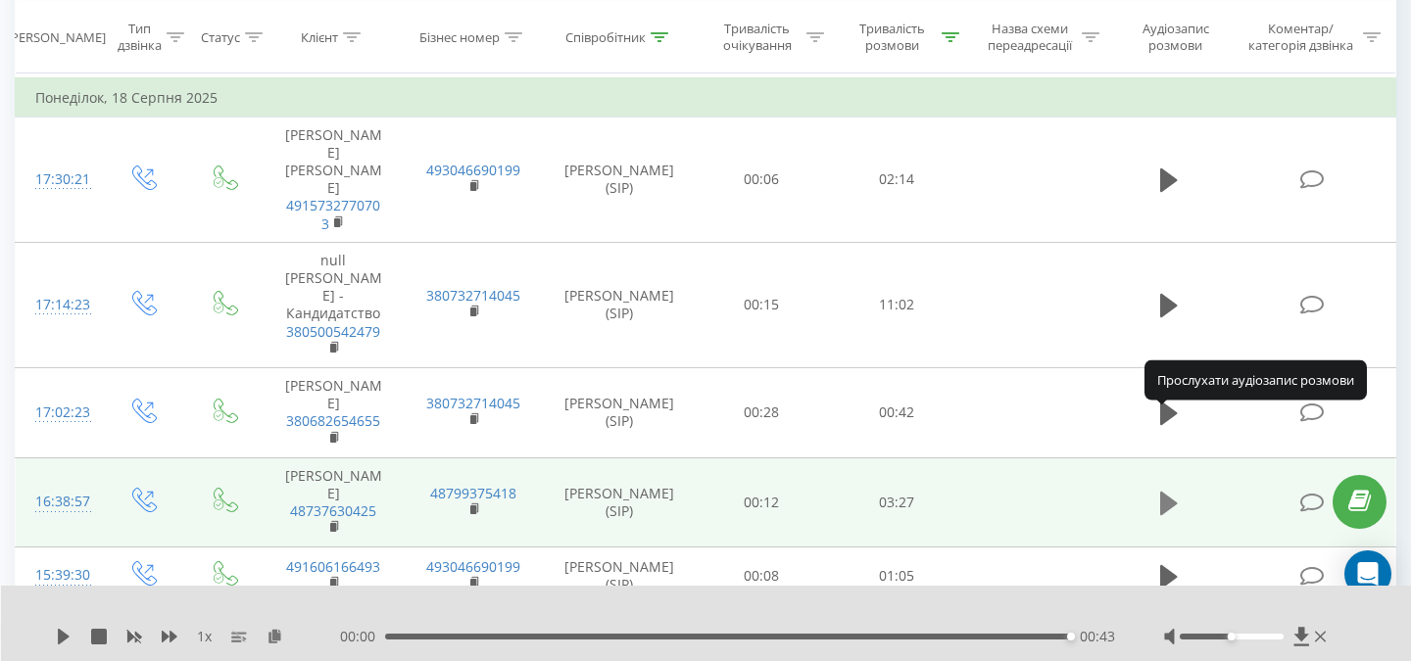
click at [1169, 492] on icon at bounding box center [1169, 504] width 18 height 24
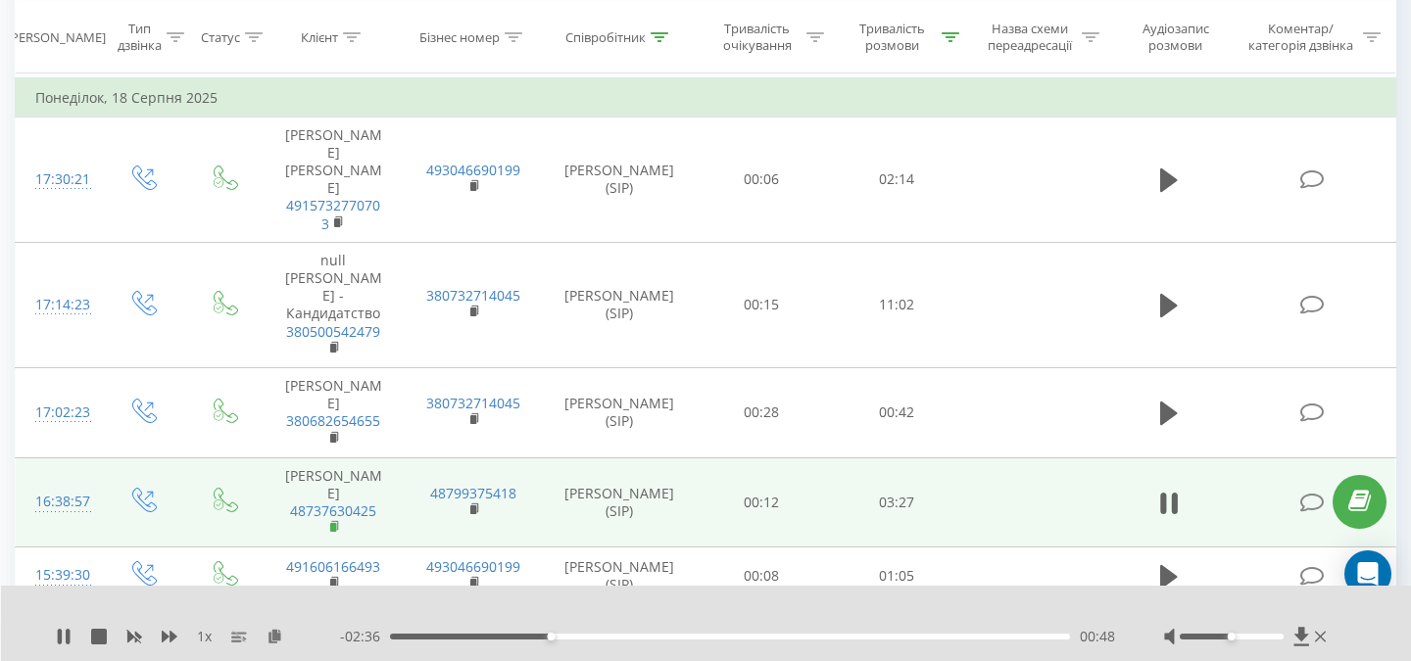
click at [337, 520] on icon at bounding box center [335, 527] width 11 height 14
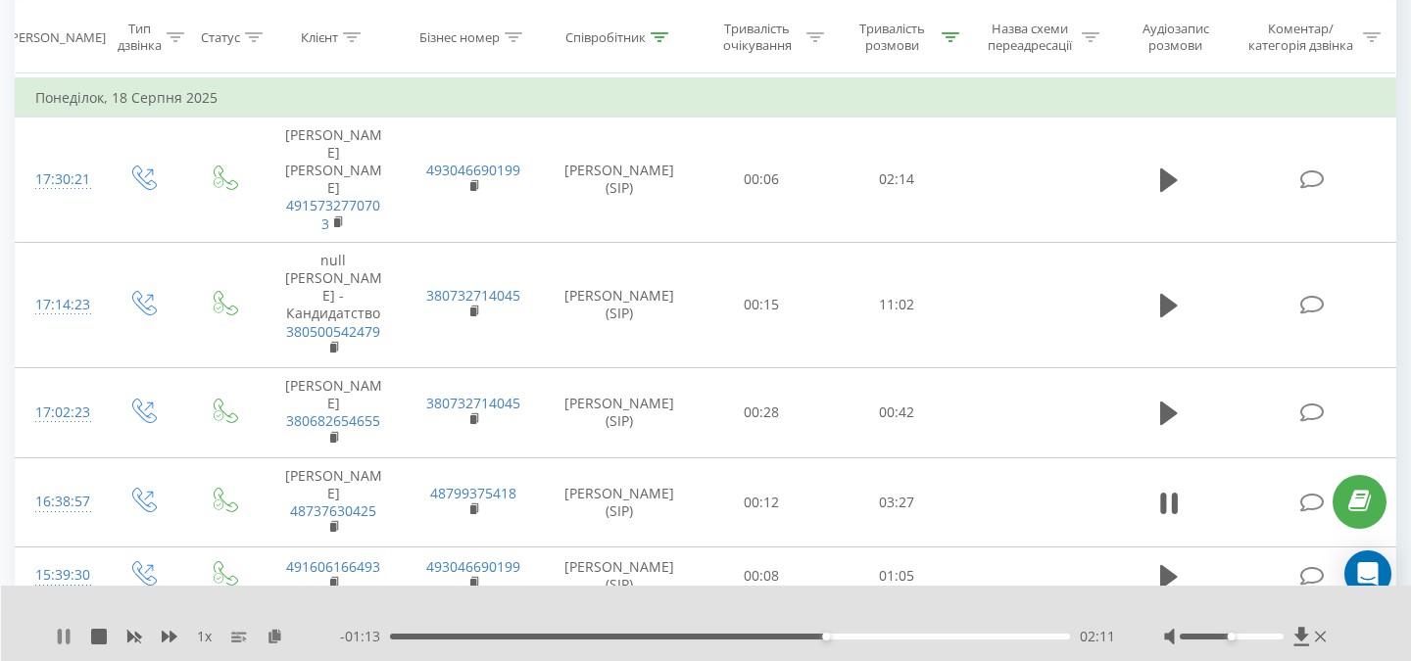
click at [66, 637] on icon at bounding box center [68, 637] width 4 height 16
click at [61, 634] on icon at bounding box center [64, 637] width 12 height 16
click at [209, 643] on span "1 x" at bounding box center [204, 637] width 15 height 20
click at [204, 635] on span "1 x" at bounding box center [204, 637] width 15 height 20
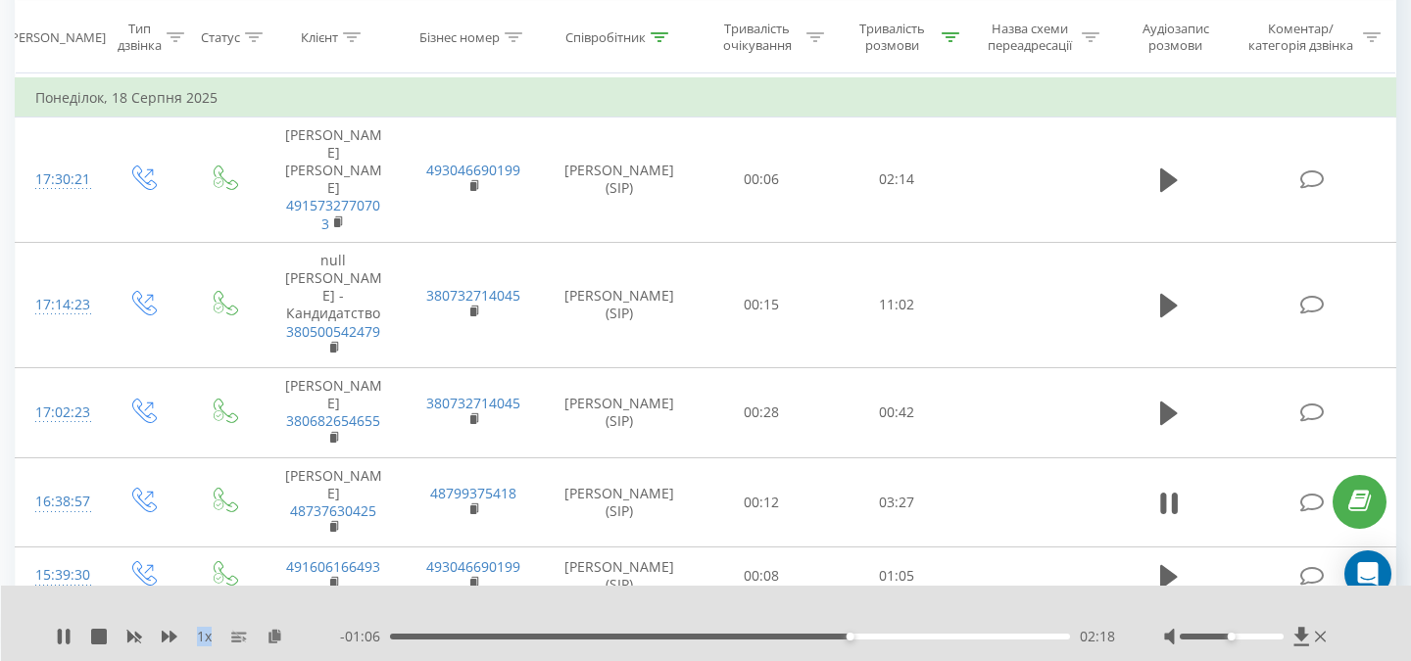
click at [204, 635] on span "1 x" at bounding box center [204, 637] width 15 height 20
click at [201, 632] on span "1 x" at bounding box center [204, 637] width 15 height 20
click at [206, 634] on span "1 x" at bounding box center [204, 637] width 15 height 20
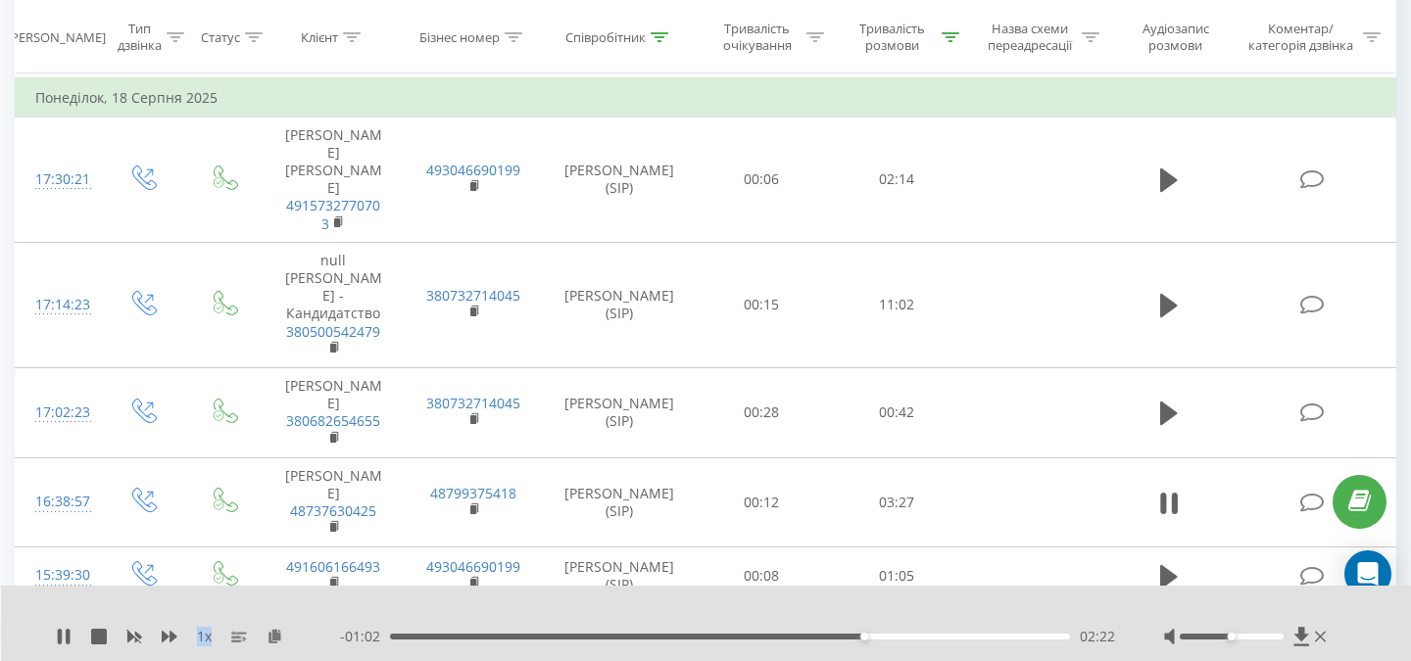
click at [206, 634] on span "1 x" at bounding box center [204, 637] width 15 height 20
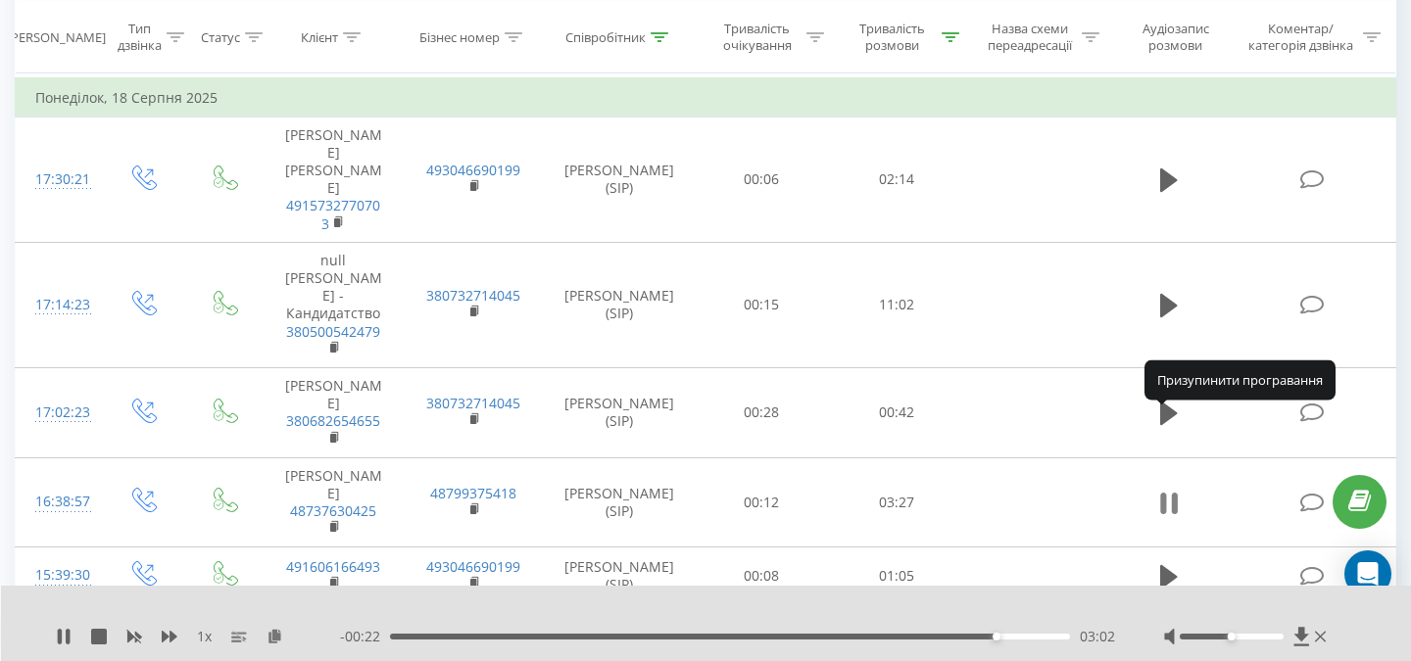
click at [1177, 490] on icon at bounding box center [1169, 503] width 18 height 27
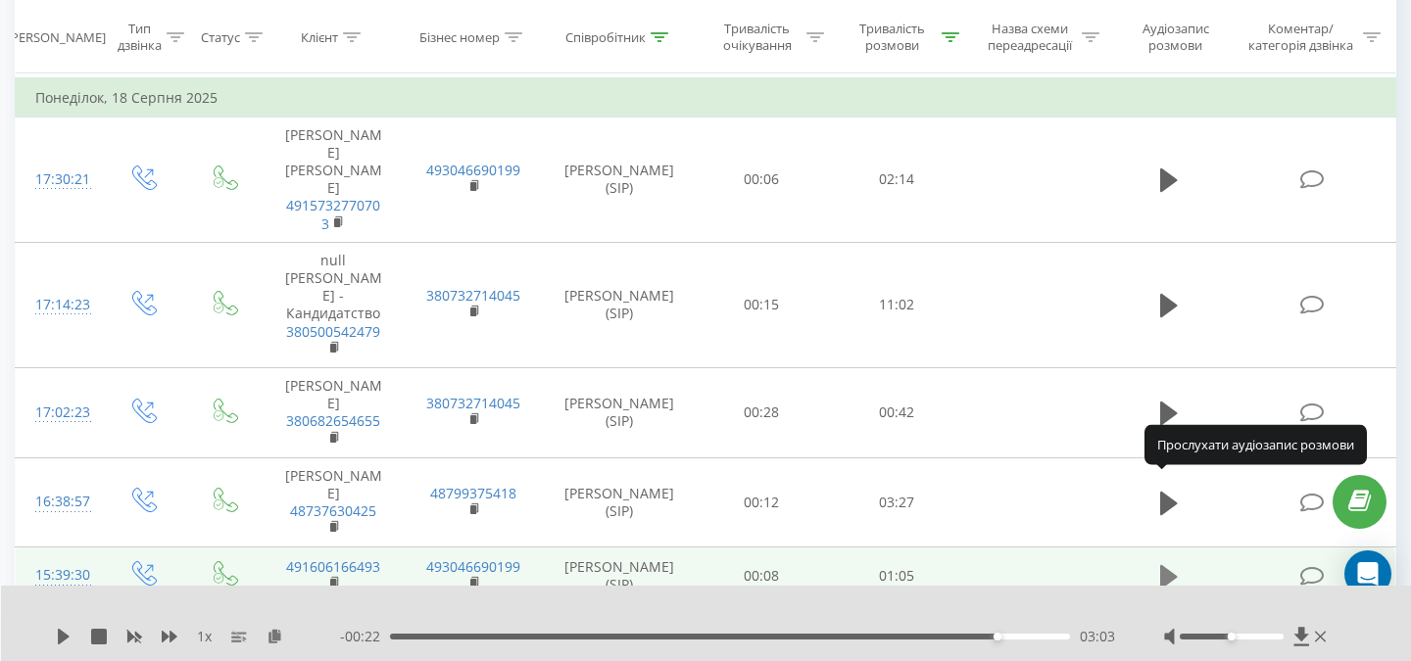
click at [1170, 565] on icon at bounding box center [1169, 577] width 18 height 24
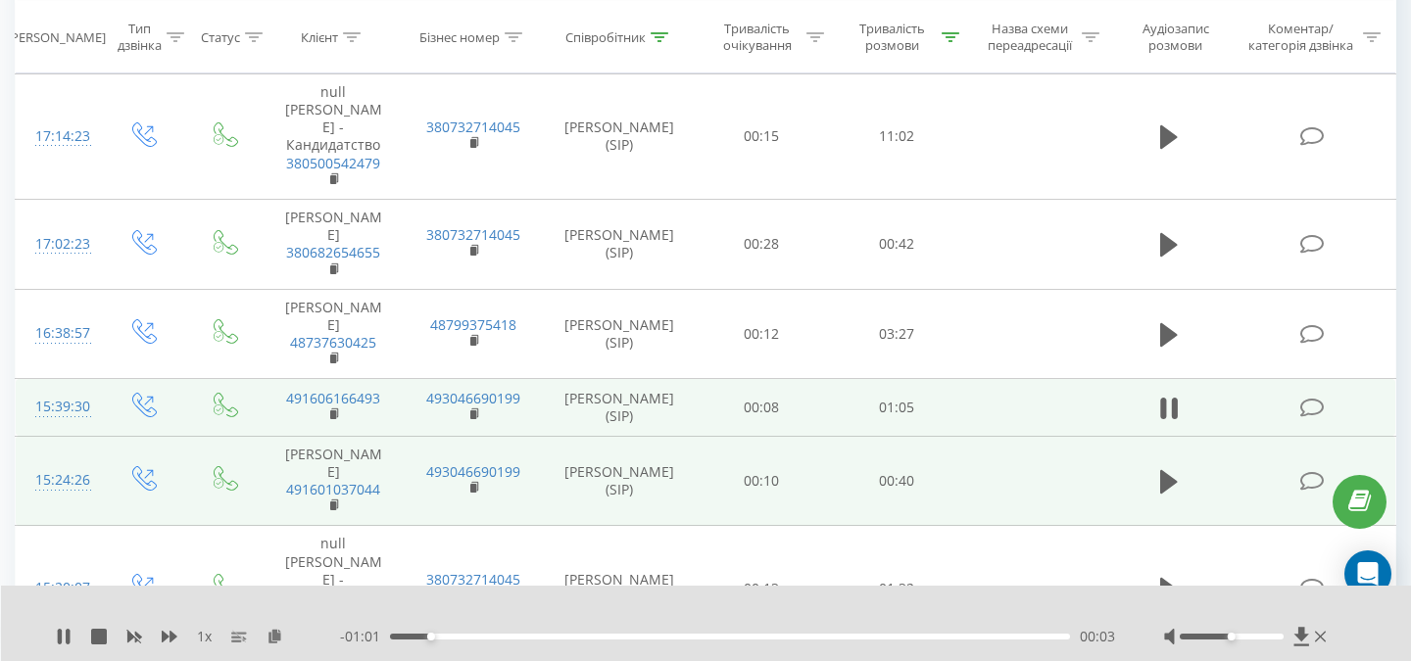
scroll to position [582, 0]
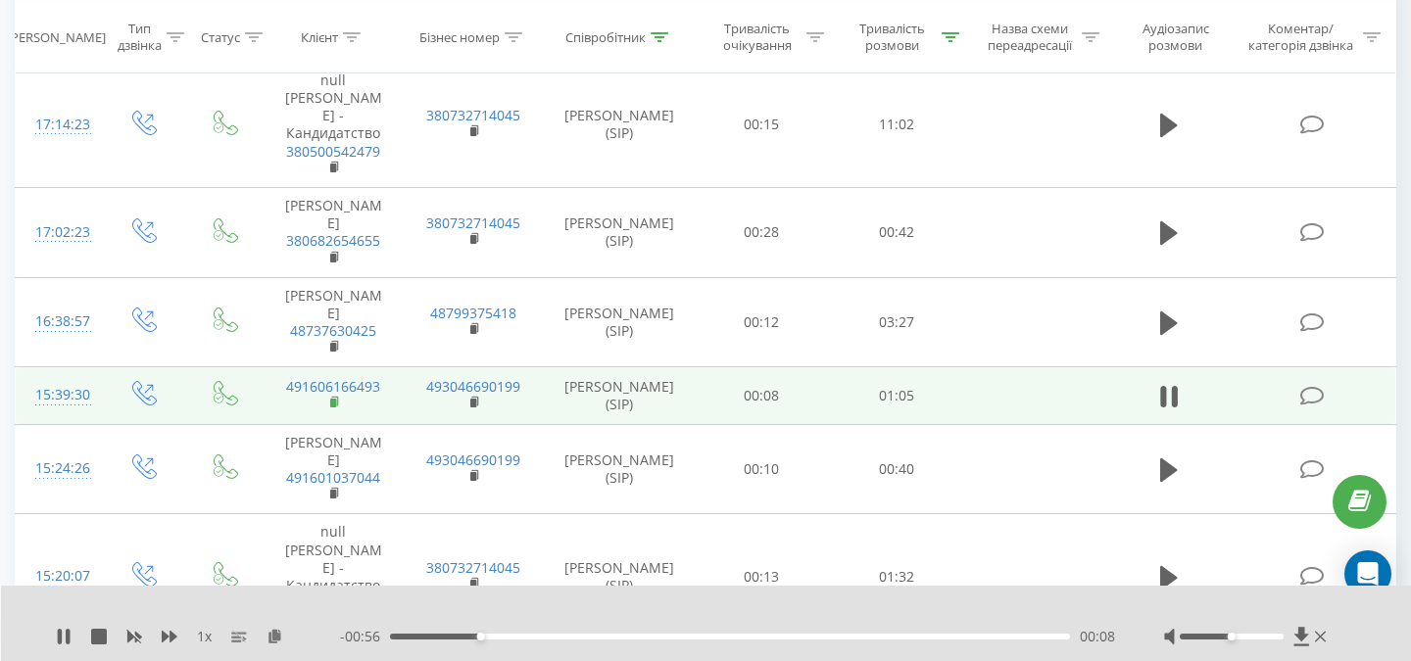
click at [333, 399] on rect at bounding box center [333, 403] width 6 height 9
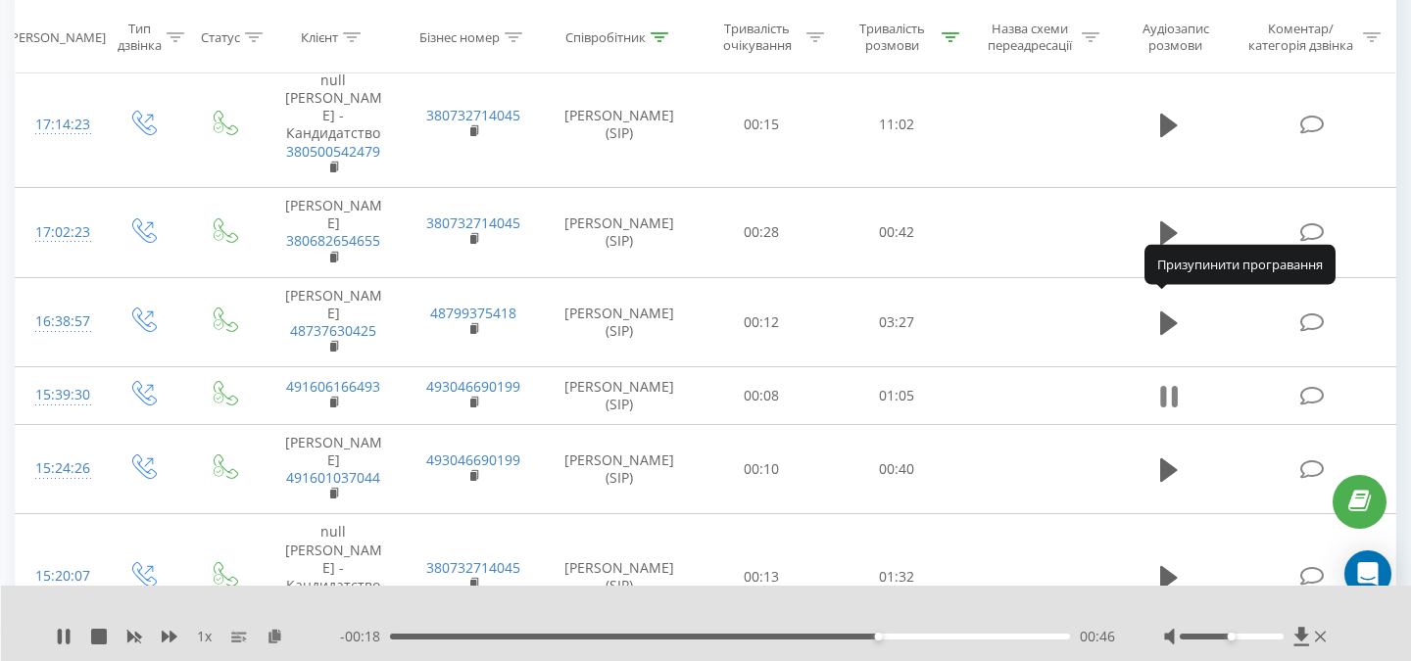
click at [1169, 383] on icon at bounding box center [1169, 396] width 18 height 27
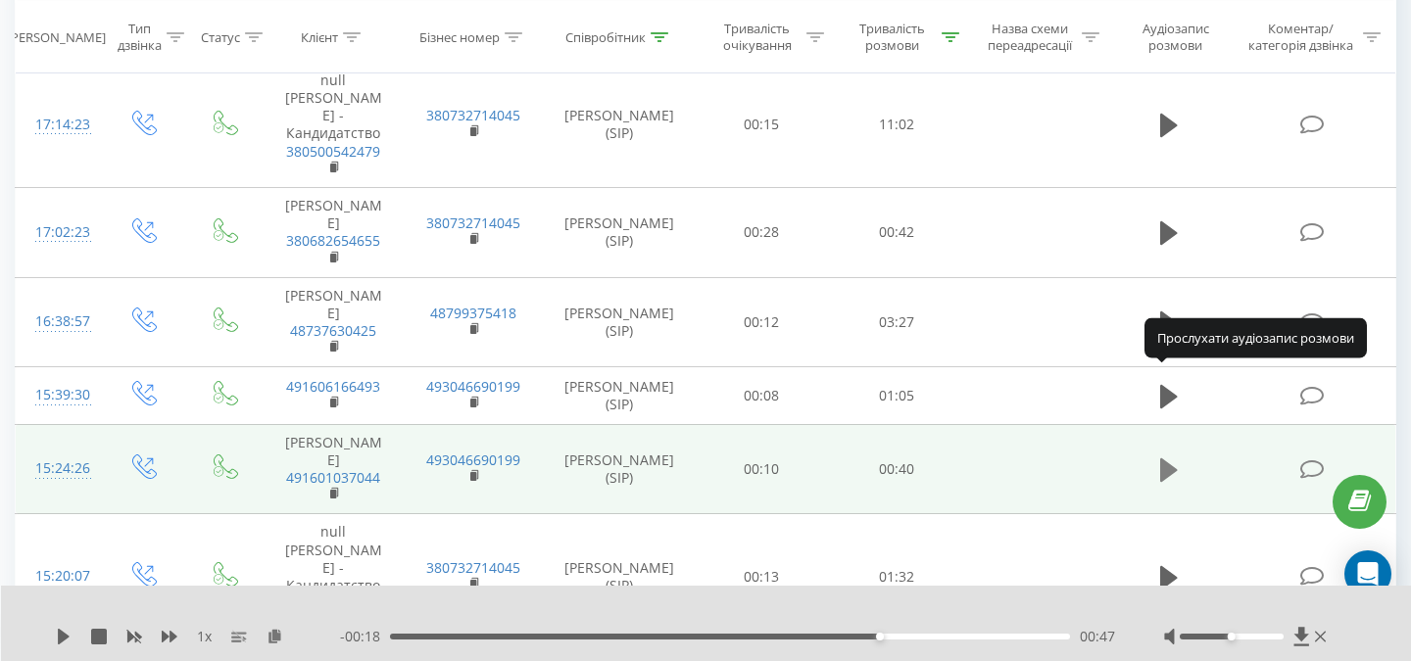
click at [1169, 459] on icon at bounding box center [1169, 471] width 18 height 24
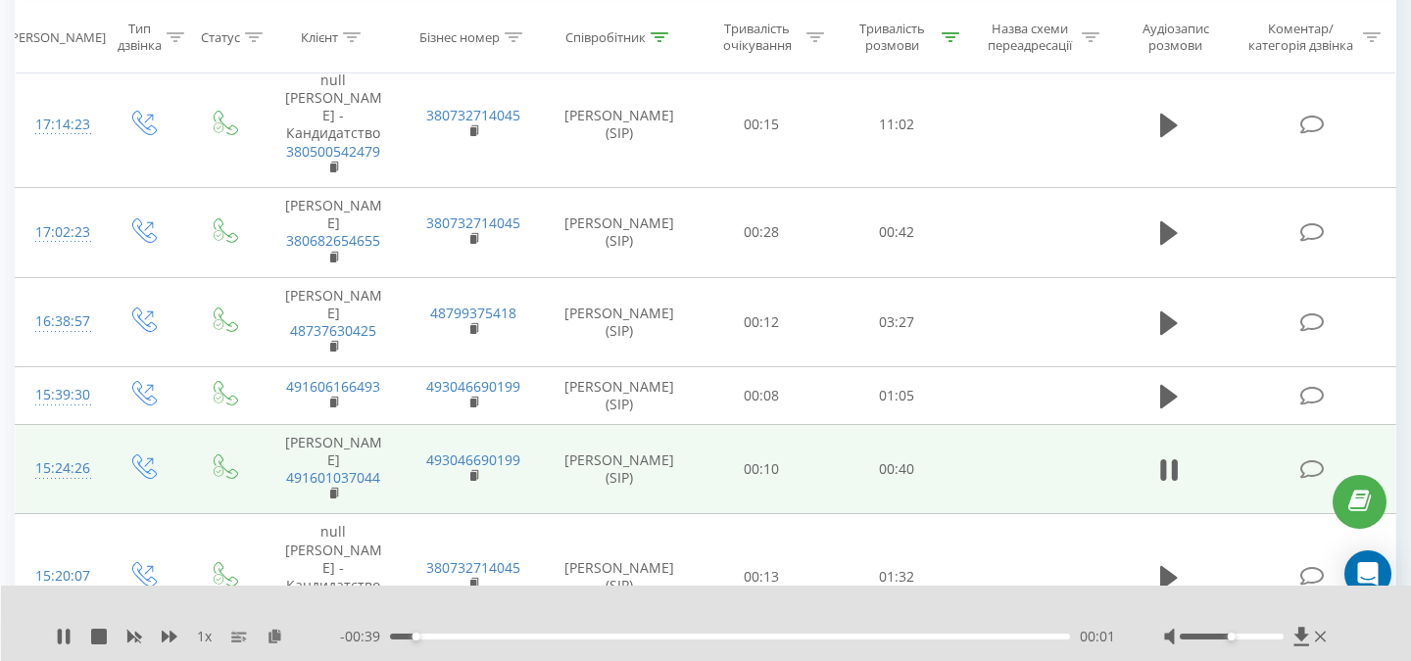
click at [210, 636] on span "1 x" at bounding box center [204, 637] width 15 height 20
click at [332, 490] on rect at bounding box center [333, 494] width 6 height 9
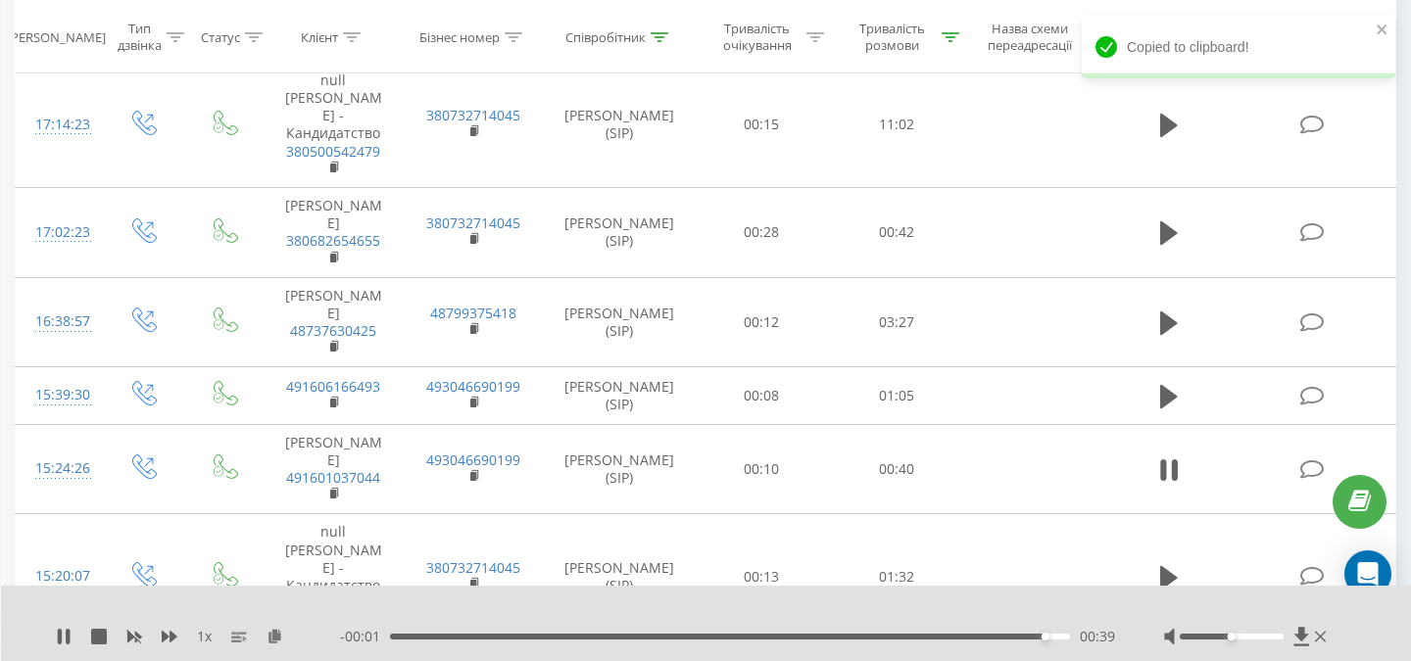
click at [55, 635] on div "1 x - 00:01 00:39 00:39" at bounding box center [706, 623] width 1411 height 75
click at [67, 636] on icon at bounding box center [68, 637] width 4 height 16
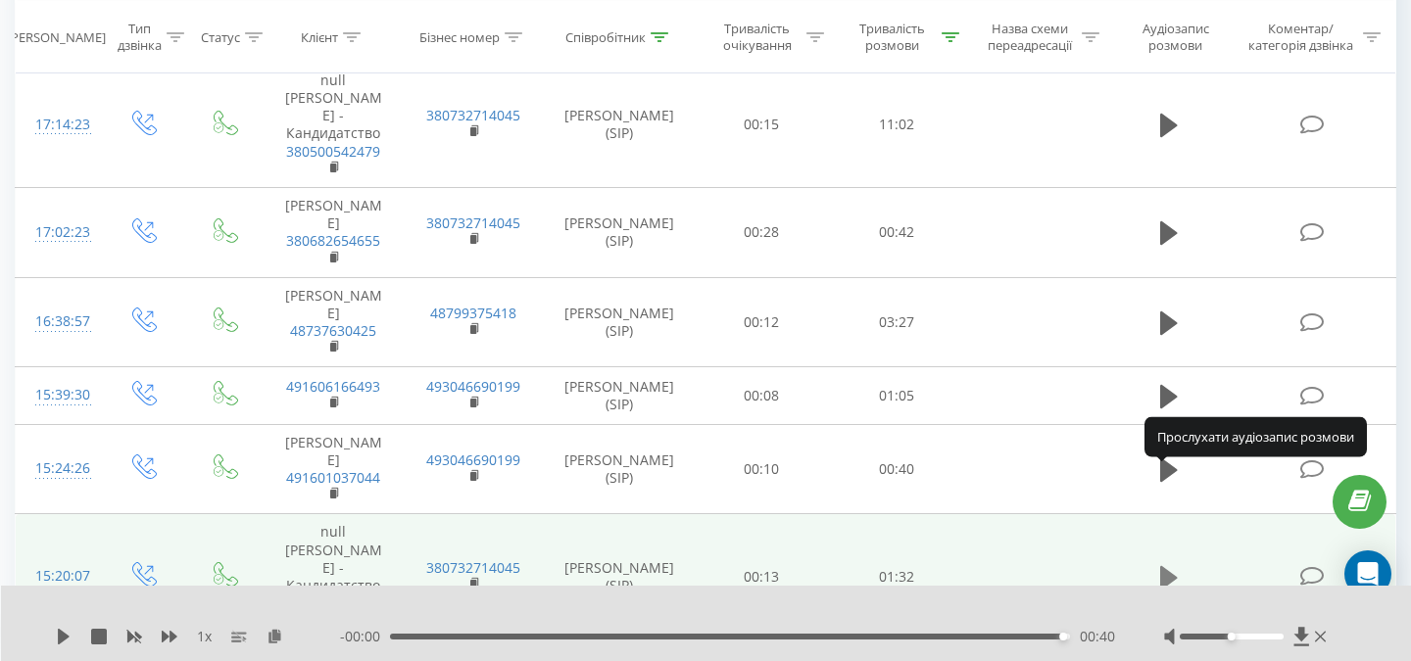
click at [1170, 564] on icon at bounding box center [1169, 577] width 18 height 27
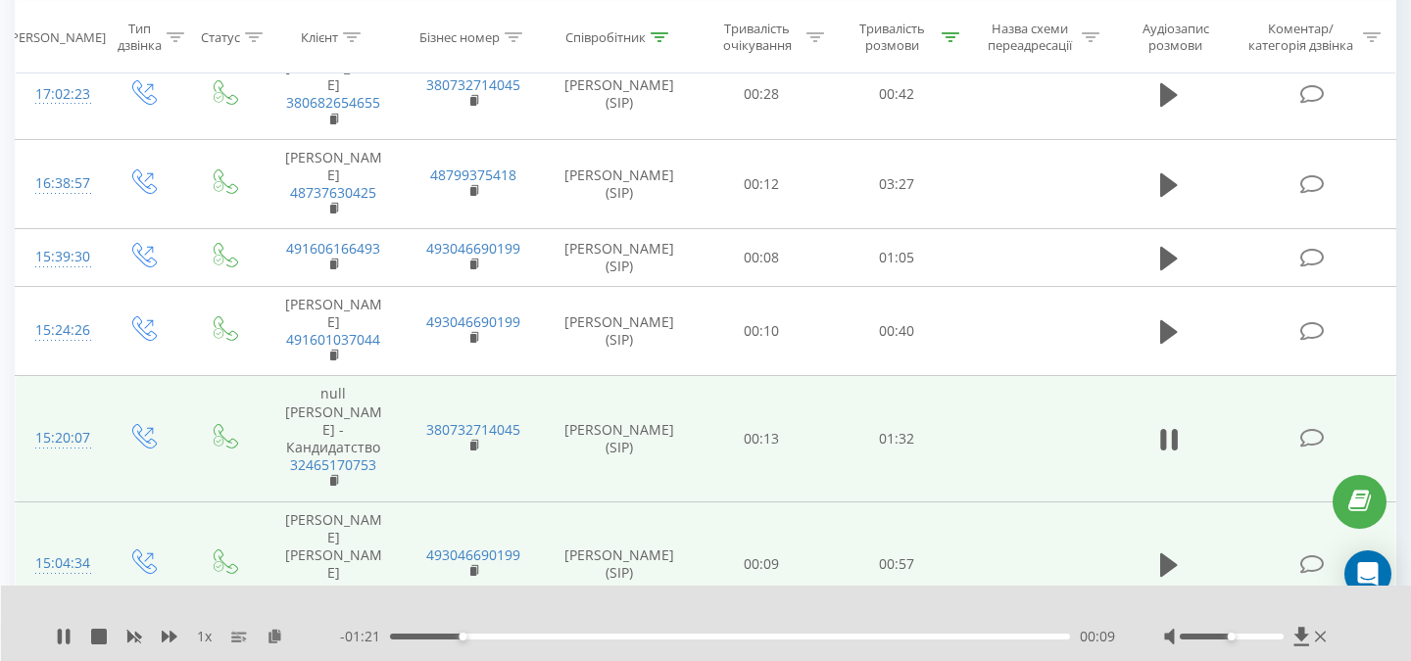
scroll to position [717, 0]
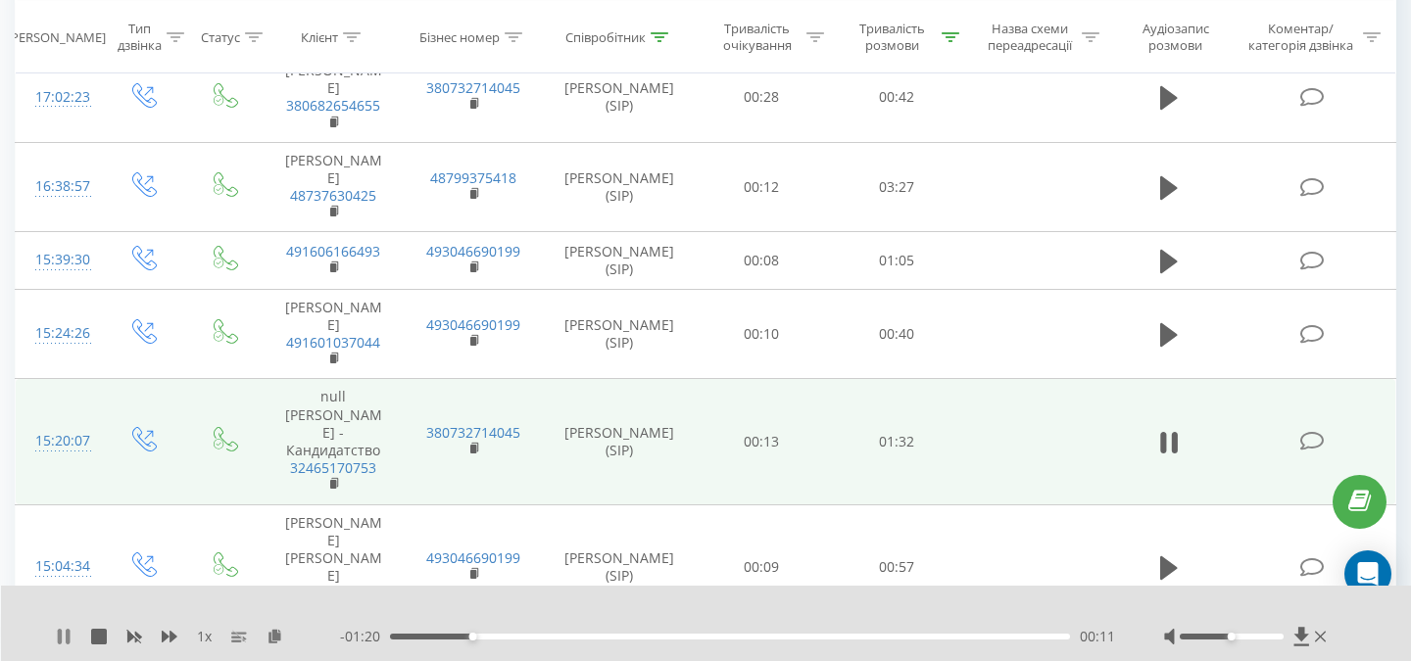
click at [62, 635] on icon at bounding box center [64, 637] width 16 height 16
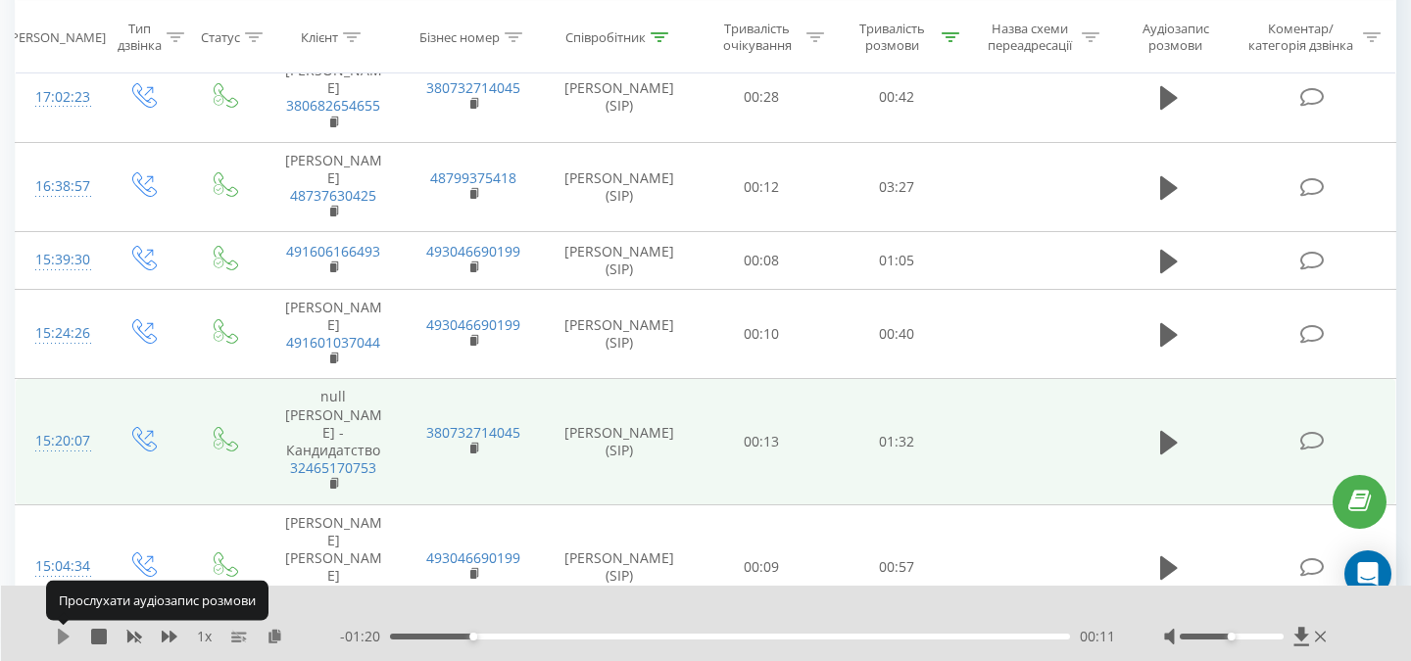
click at [64, 633] on icon at bounding box center [64, 637] width 12 height 16
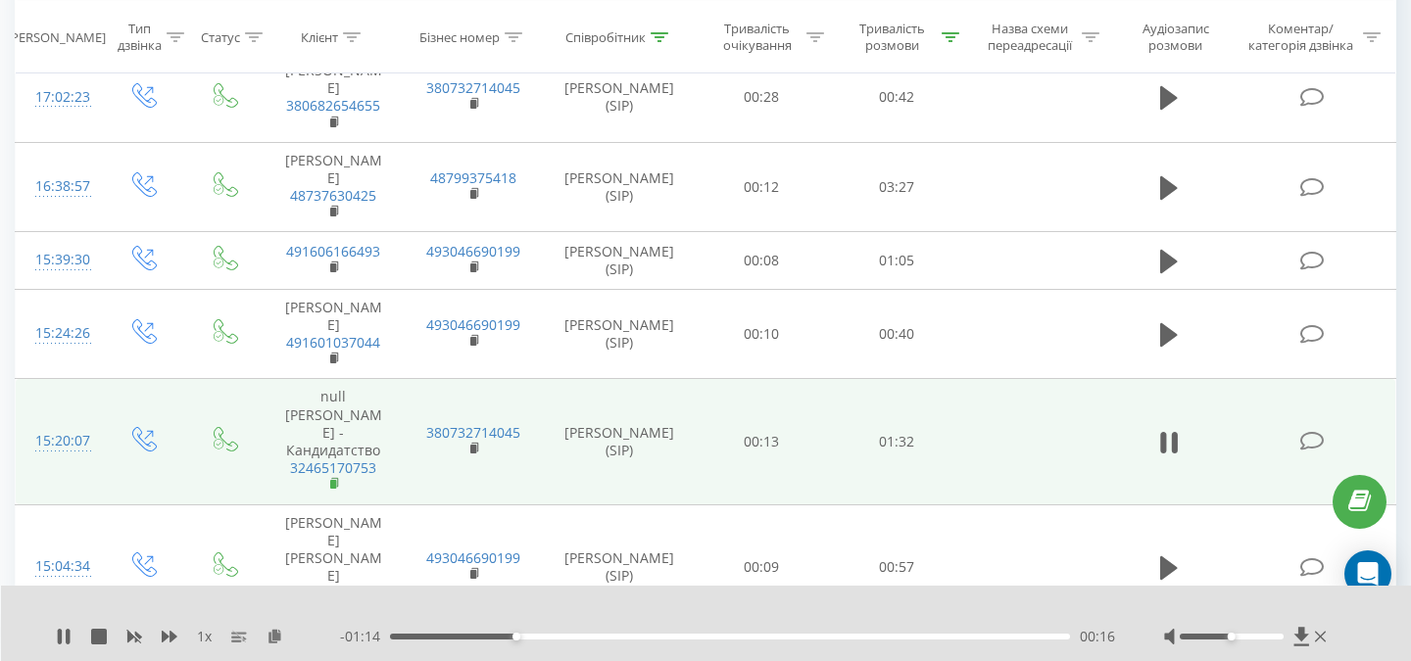
click at [335, 480] on rect at bounding box center [333, 484] width 6 height 9
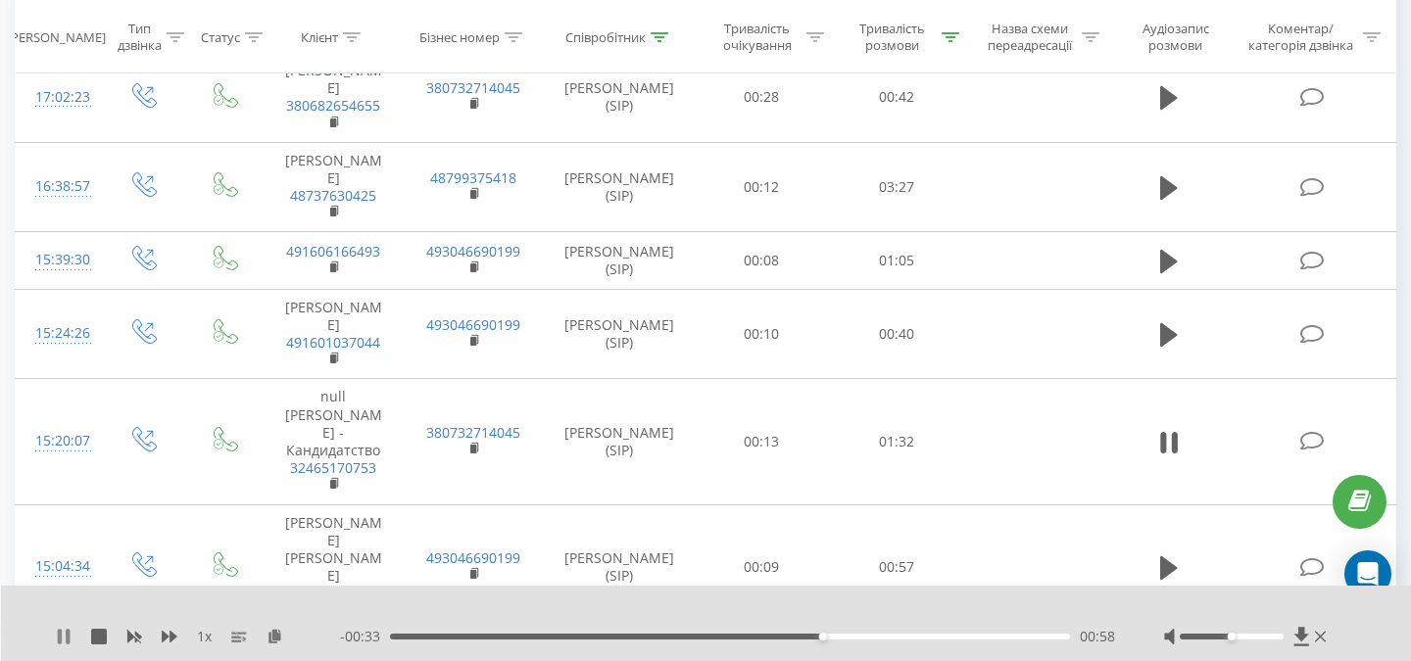
click at [58, 634] on icon at bounding box center [60, 637] width 4 height 16
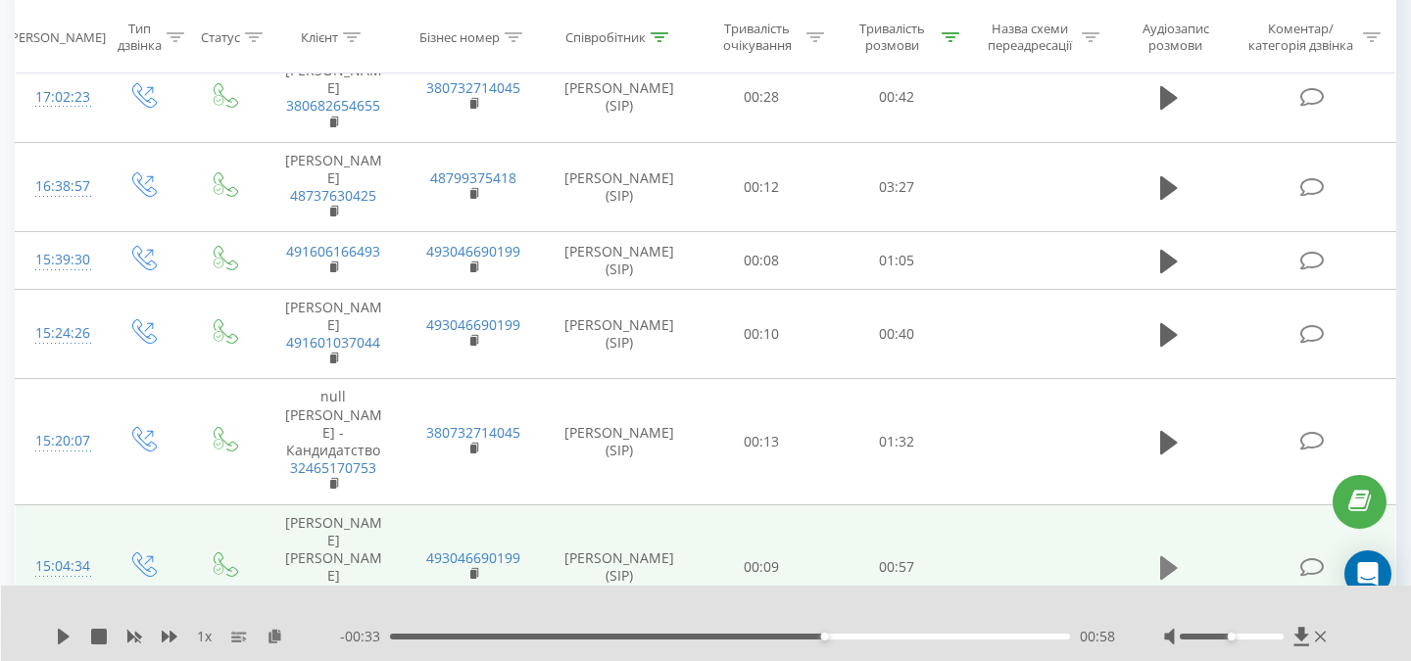
click at [1157, 554] on button at bounding box center [1168, 568] width 29 height 29
click at [341, 603] on icon at bounding box center [339, 610] width 11 height 14
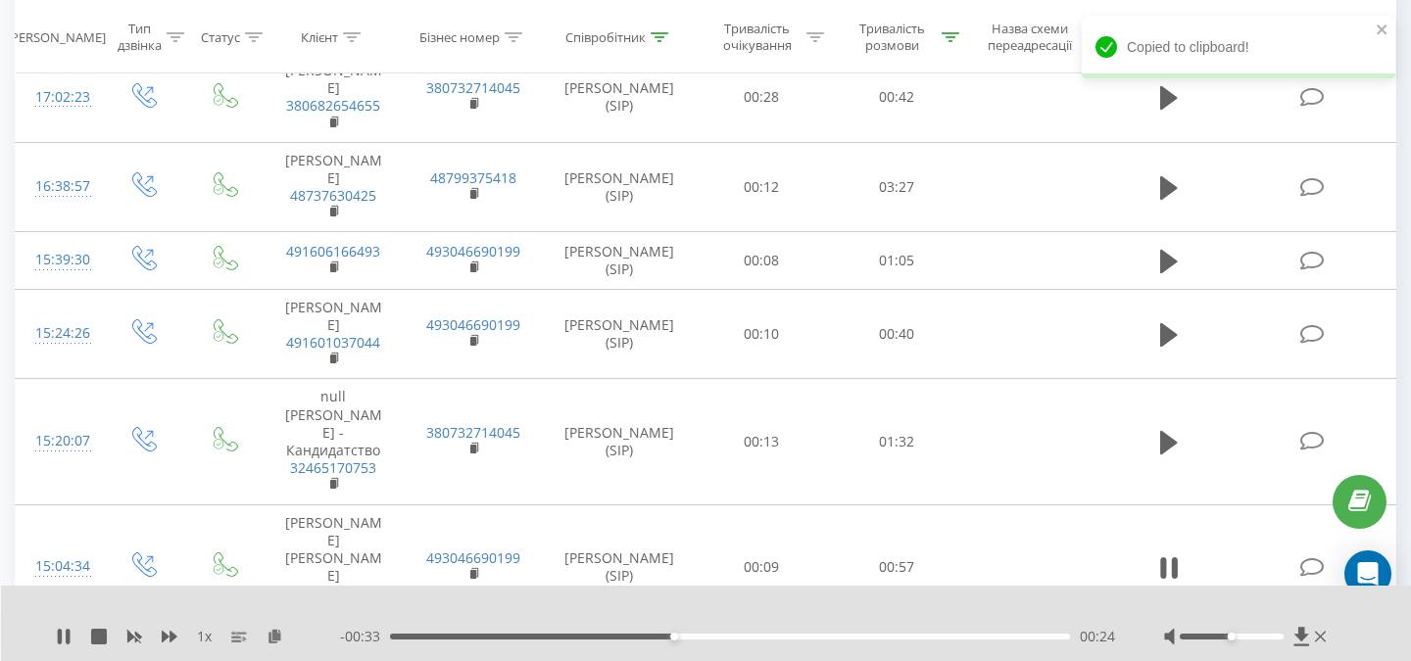
click at [63, 628] on div "1 x" at bounding box center [198, 637] width 284 height 20
click at [61, 642] on icon at bounding box center [60, 637] width 4 height 16
